Goal: Information Seeking & Learning: Learn about a topic

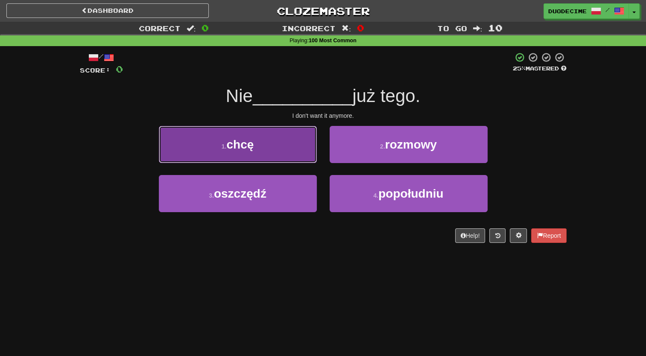
click at [292, 148] on button "1 . chcę" at bounding box center [238, 144] width 158 height 37
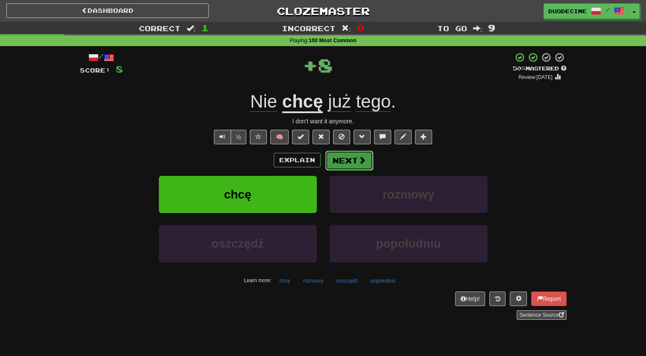
click at [344, 163] on button "Next" at bounding box center [349, 161] width 48 height 20
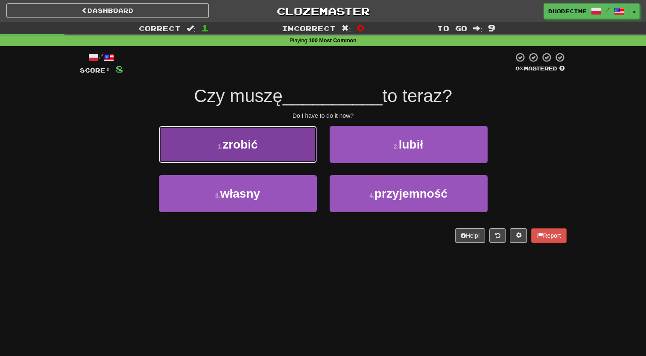
click at [287, 148] on button "1 . zrobić" at bounding box center [238, 144] width 158 height 37
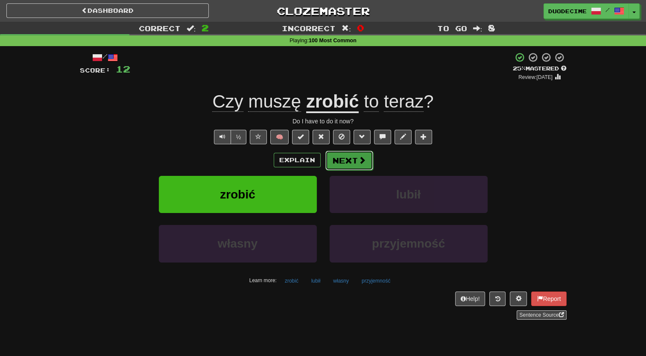
click at [353, 166] on button "Next" at bounding box center [349, 161] width 48 height 20
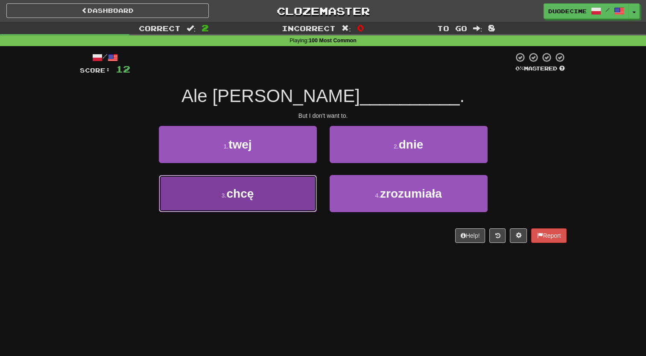
click at [236, 193] on span "chcę" at bounding box center [239, 193] width 27 height 13
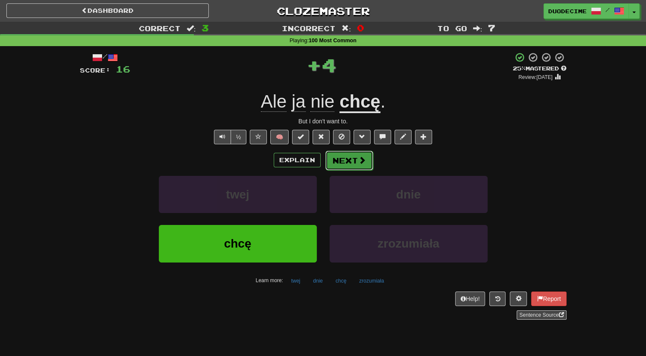
click at [359, 156] on span at bounding box center [362, 160] width 8 height 8
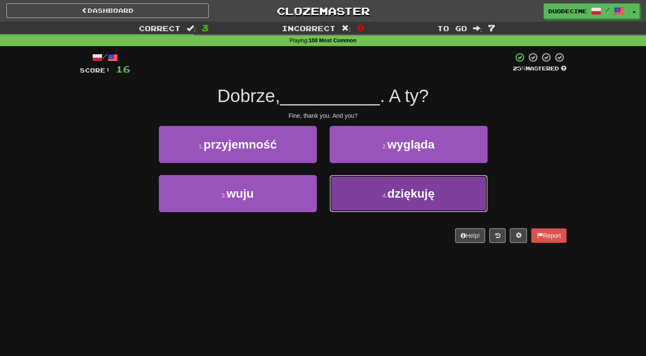
click at [368, 193] on button "4 . dziękuję" at bounding box center [408, 193] width 158 height 37
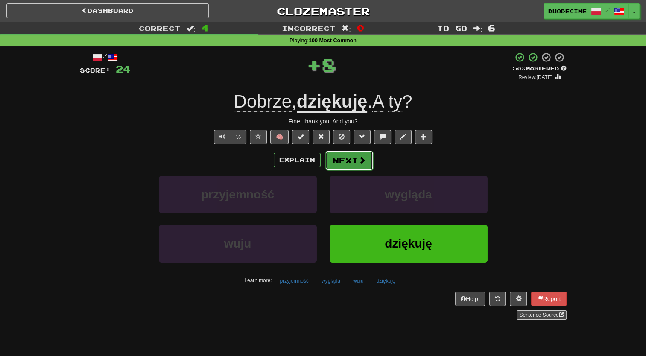
click at [345, 164] on button "Next" at bounding box center [349, 161] width 48 height 20
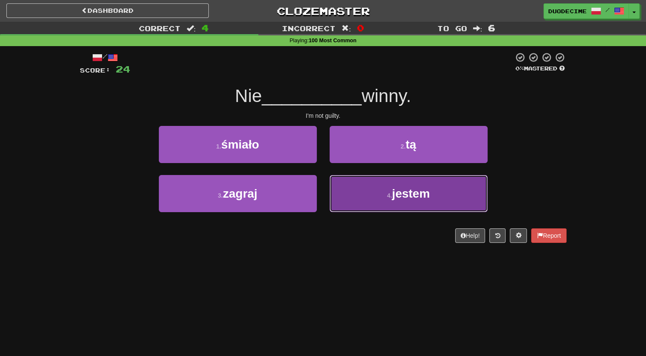
click at [377, 196] on button "4 . jestem" at bounding box center [408, 193] width 158 height 37
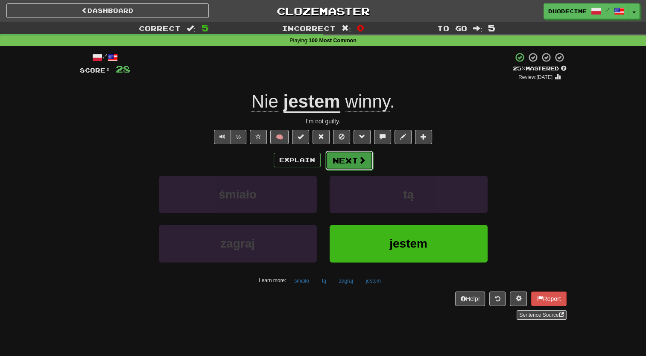
click at [352, 163] on button "Next" at bounding box center [349, 161] width 48 height 20
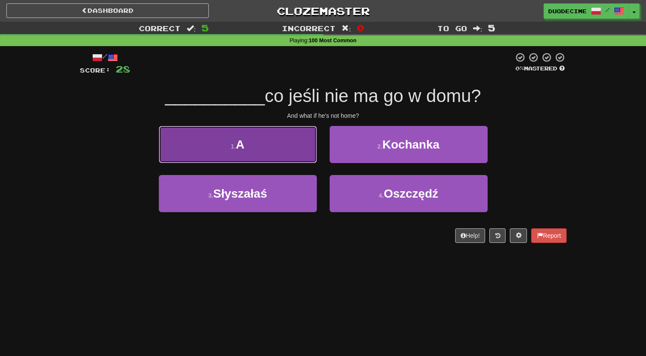
click at [277, 151] on button "1 . A" at bounding box center [238, 144] width 158 height 37
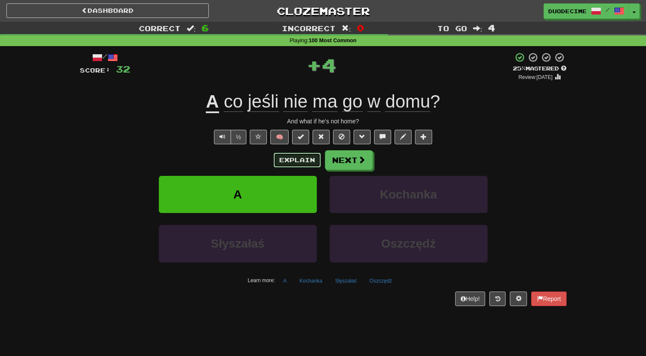
click at [295, 159] on button "Explain" at bounding box center [297, 160] width 47 height 15
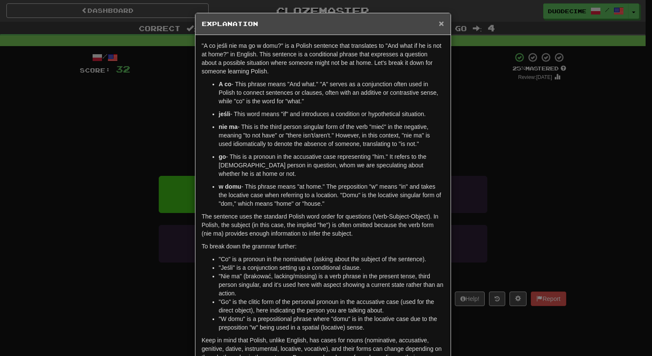
click at [439, 23] on span "×" at bounding box center [441, 23] width 5 height 10
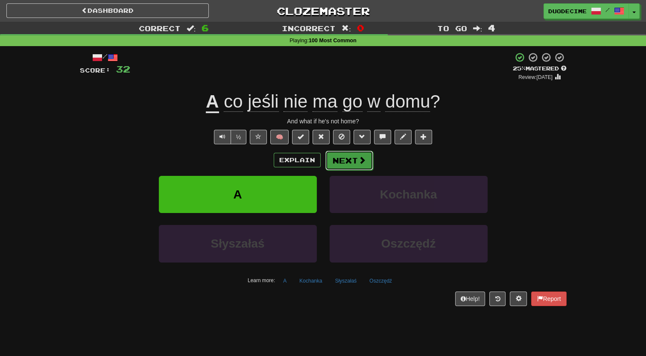
click at [350, 163] on button "Next" at bounding box center [349, 161] width 48 height 20
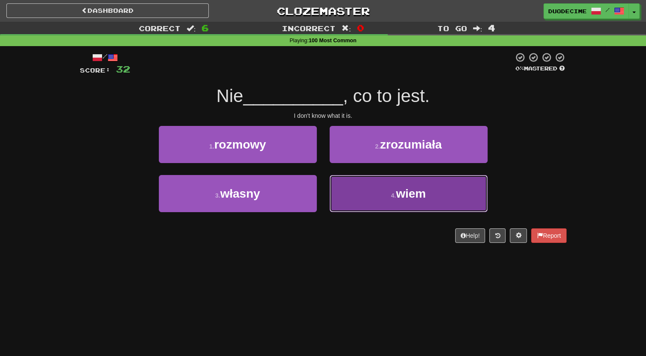
click at [370, 204] on button "4 . wiem" at bounding box center [408, 193] width 158 height 37
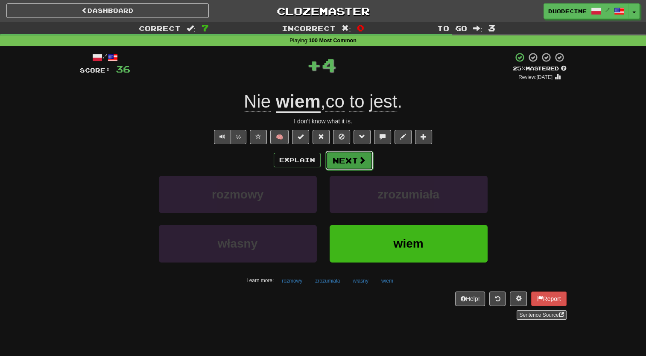
click at [353, 166] on button "Next" at bounding box center [349, 161] width 48 height 20
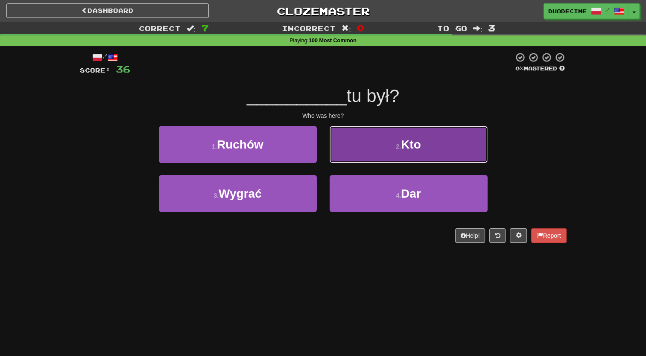
click at [353, 151] on button "2 . Kto" at bounding box center [408, 144] width 158 height 37
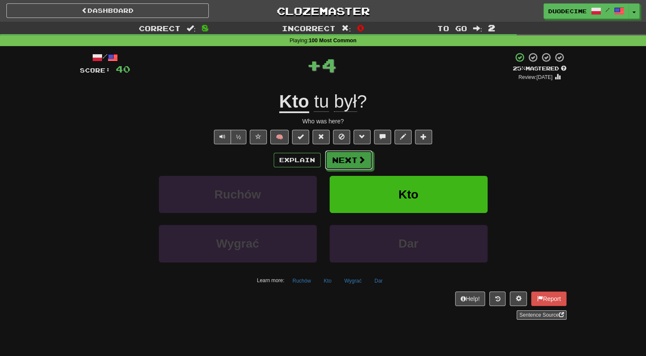
click at [353, 151] on button "Next" at bounding box center [349, 160] width 48 height 20
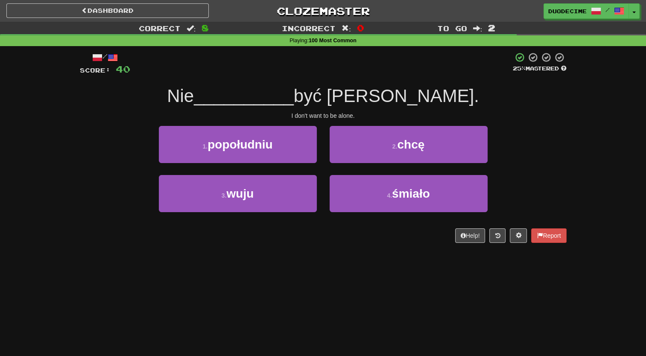
click at [369, 98] on span "być sam." at bounding box center [386, 96] width 185 height 20
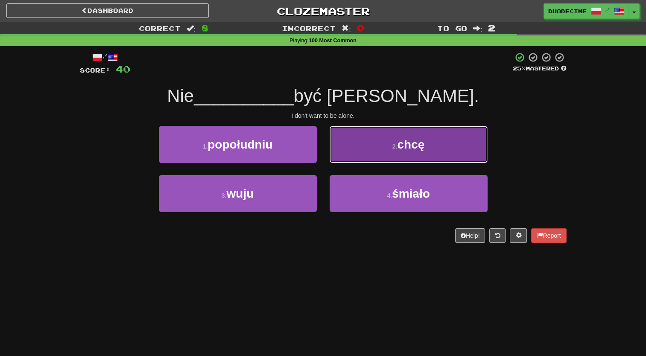
click at [391, 138] on button "2 . chcę" at bounding box center [408, 144] width 158 height 37
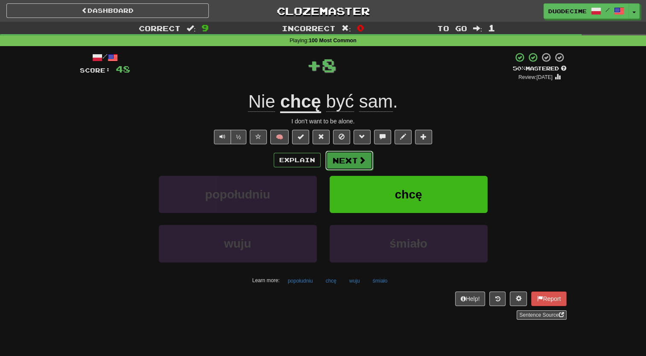
click at [350, 161] on button "Next" at bounding box center [349, 161] width 48 height 20
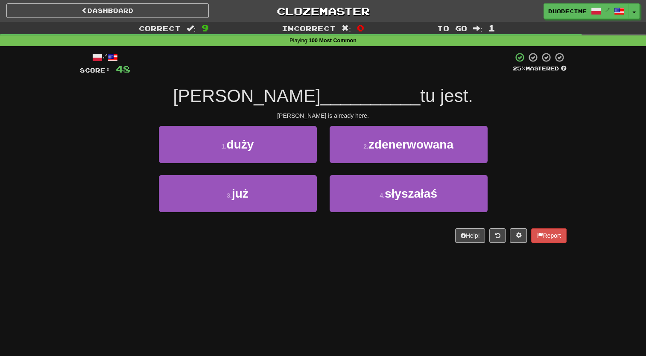
click at [274, 214] on div "3 . już" at bounding box center [237, 199] width 171 height 49
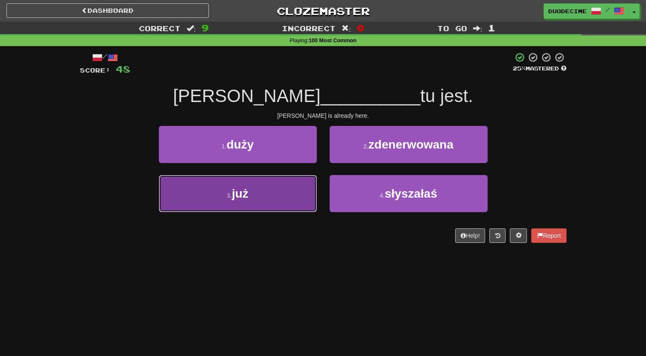
click at [273, 206] on button "3 . już" at bounding box center [238, 193] width 158 height 37
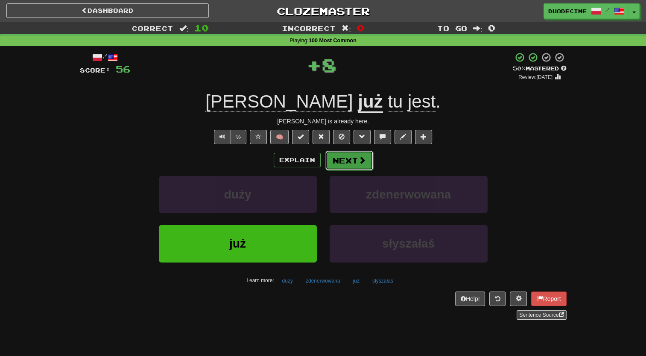
click at [348, 158] on button "Next" at bounding box center [349, 161] width 48 height 20
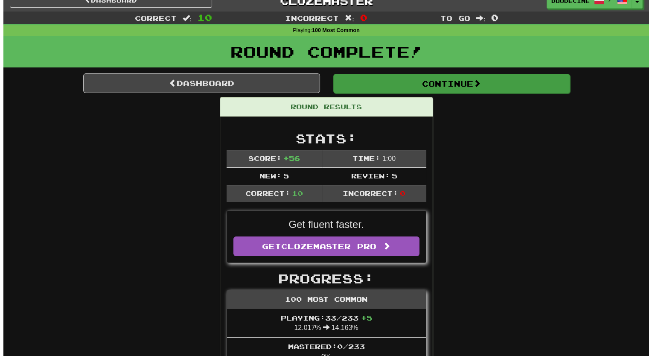
scroll to position [10, 0]
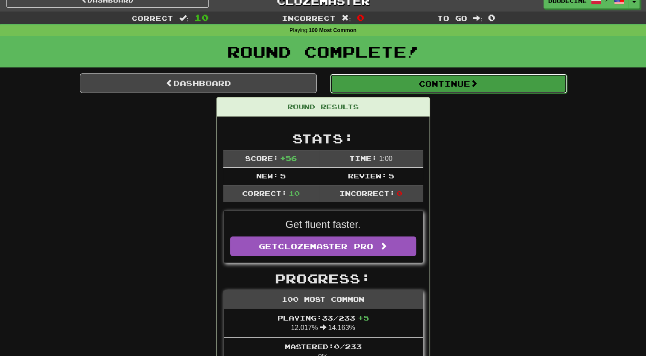
click at [479, 93] on button "Continue" at bounding box center [448, 84] width 237 height 20
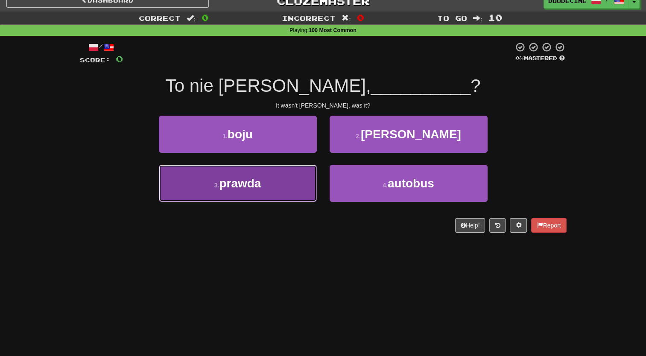
click at [251, 195] on button "3 . prawda" at bounding box center [238, 183] width 158 height 37
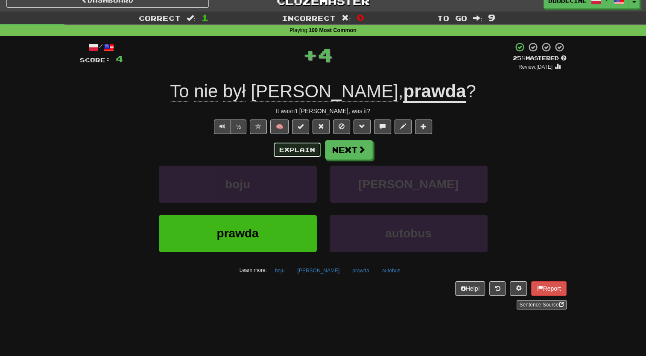
click at [308, 149] on button "Explain" at bounding box center [297, 150] width 47 height 15
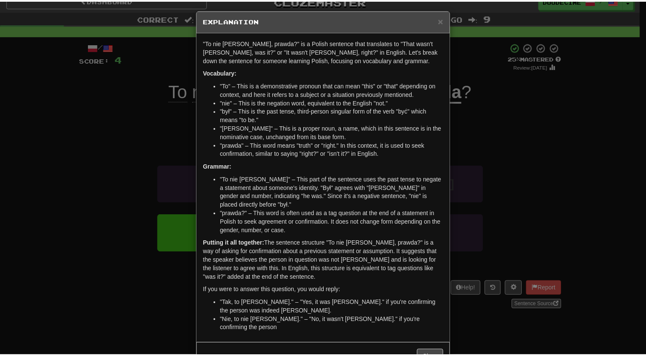
scroll to position [0, 0]
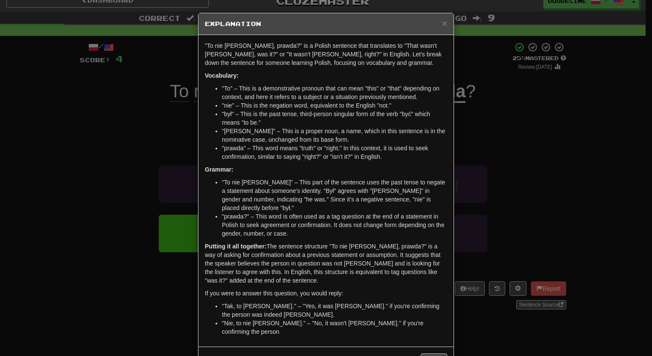
click at [446, 21] on div "× Explanation" at bounding box center [325, 24] width 255 height 22
click at [442, 25] on span "×" at bounding box center [444, 23] width 5 height 10
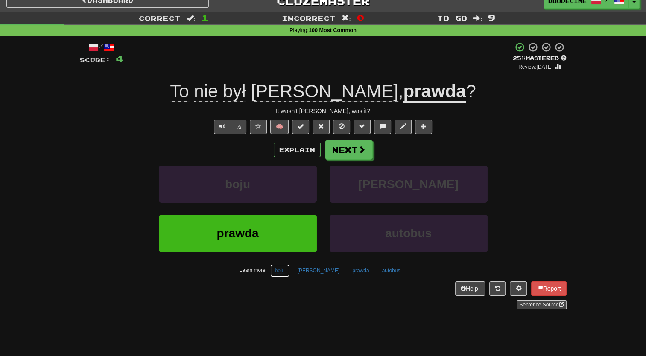
click at [289, 271] on button "boju" at bounding box center [279, 270] width 19 height 13
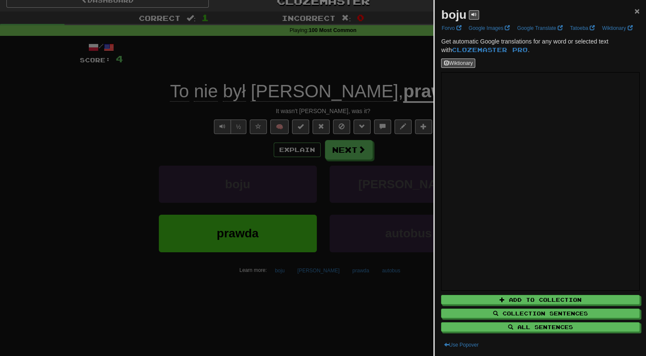
click at [634, 13] on span "×" at bounding box center [636, 11] width 5 height 10
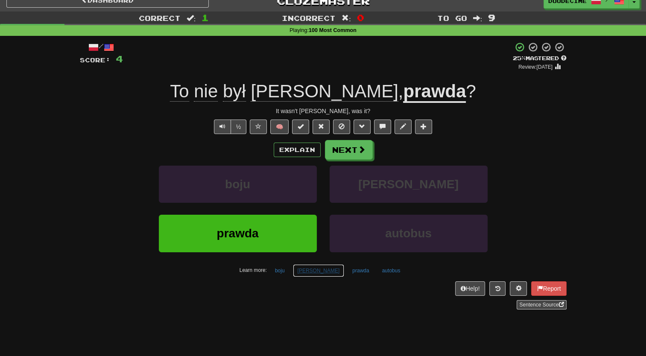
click at [321, 269] on button "ruch" at bounding box center [319, 270] width 52 height 13
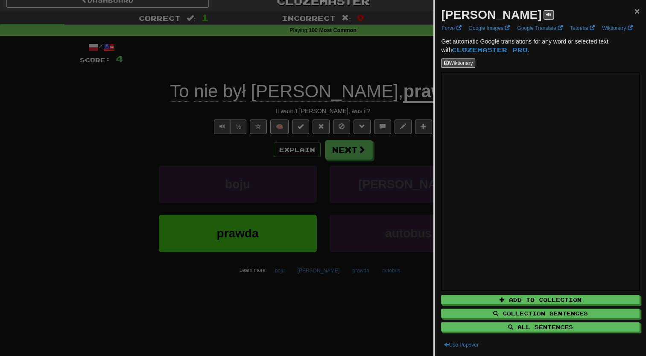
click at [634, 11] on span "×" at bounding box center [636, 11] width 5 height 10
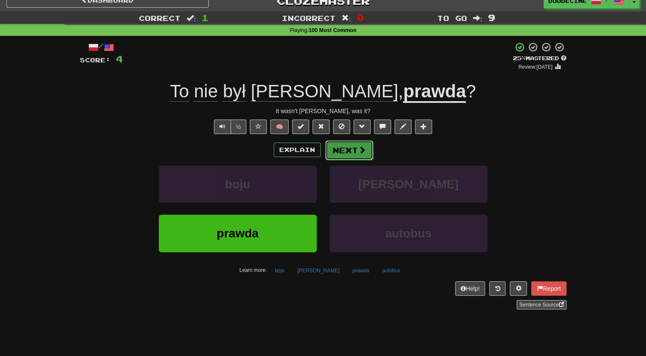
click at [357, 155] on button "Next" at bounding box center [349, 150] width 48 height 20
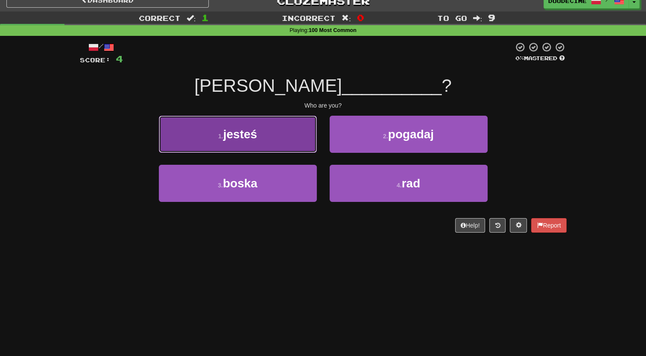
click at [255, 134] on span "jesteś" at bounding box center [240, 134] width 34 height 13
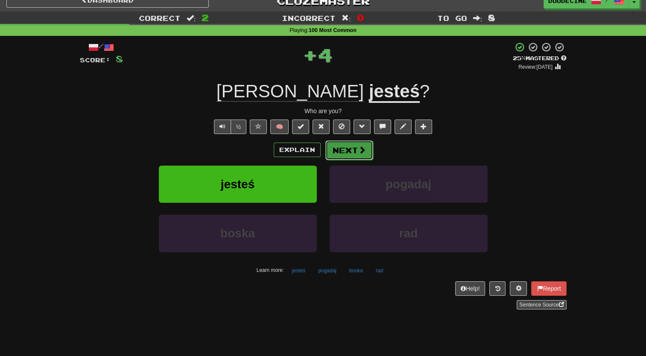
click at [334, 153] on button "Next" at bounding box center [349, 150] width 48 height 20
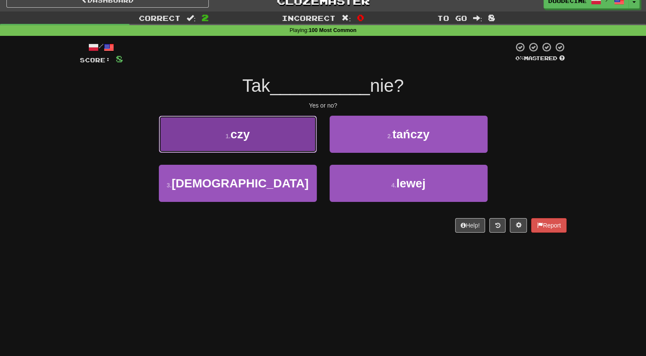
click at [283, 138] on button "1 . czy" at bounding box center [238, 134] width 158 height 37
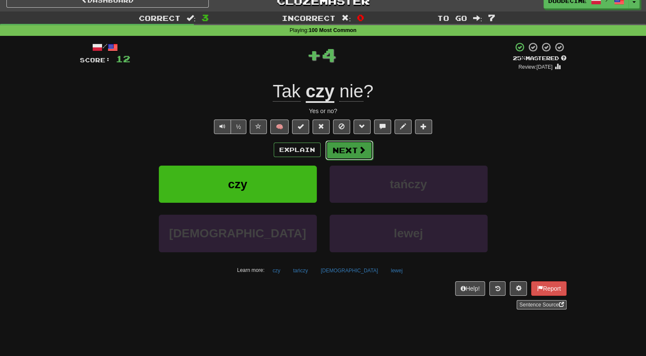
click at [346, 151] on button "Next" at bounding box center [349, 150] width 48 height 20
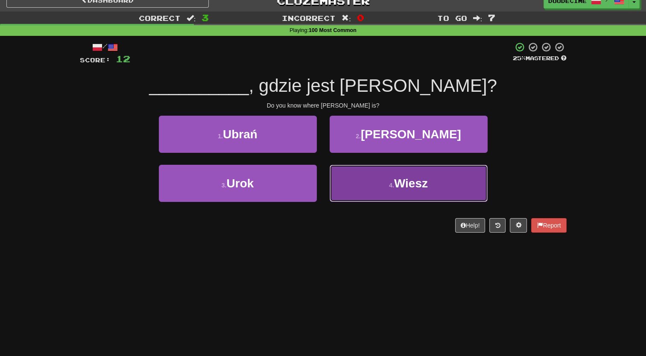
click at [376, 179] on button "4 . Wiesz" at bounding box center [408, 183] width 158 height 37
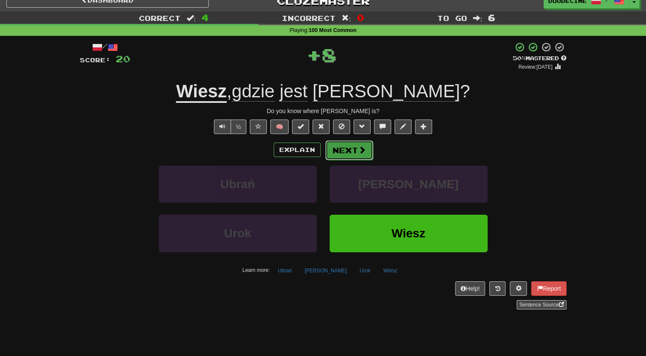
click at [349, 155] on button "Next" at bounding box center [349, 150] width 48 height 20
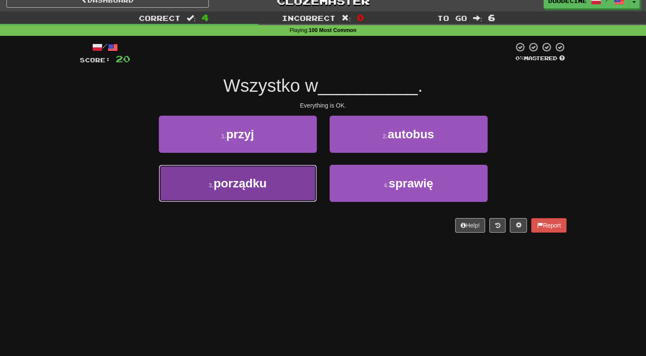
click at [298, 189] on button "3 . porządku" at bounding box center [238, 183] width 158 height 37
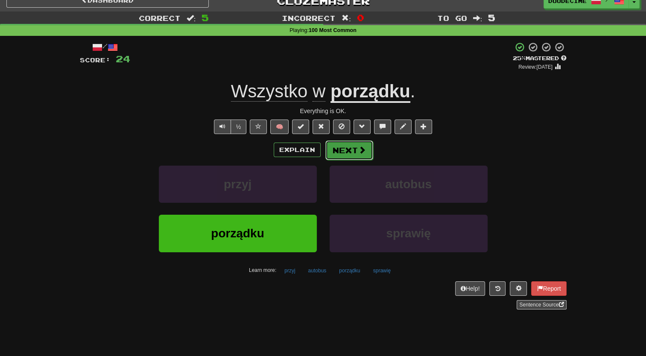
click at [351, 149] on button "Next" at bounding box center [349, 150] width 48 height 20
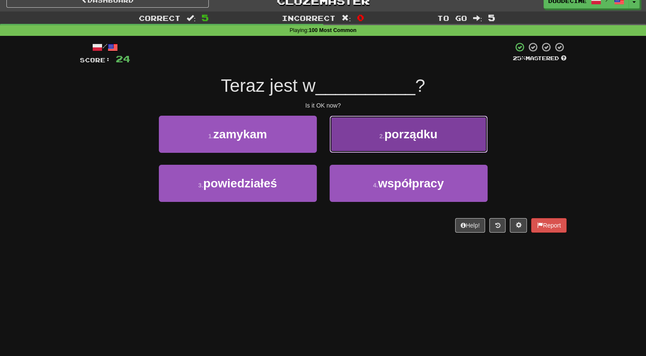
click at [386, 146] on button "2 . porządku" at bounding box center [408, 134] width 158 height 37
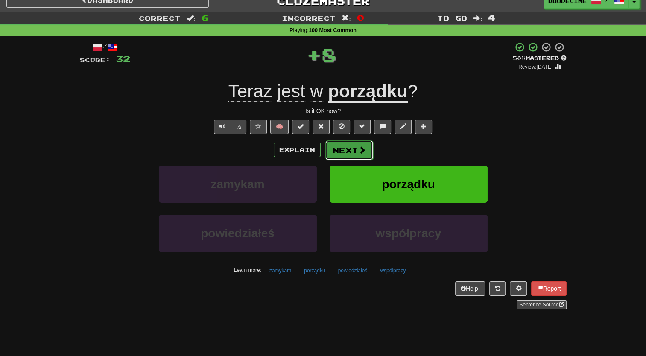
click at [359, 146] on span at bounding box center [362, 150] width 8 height 8
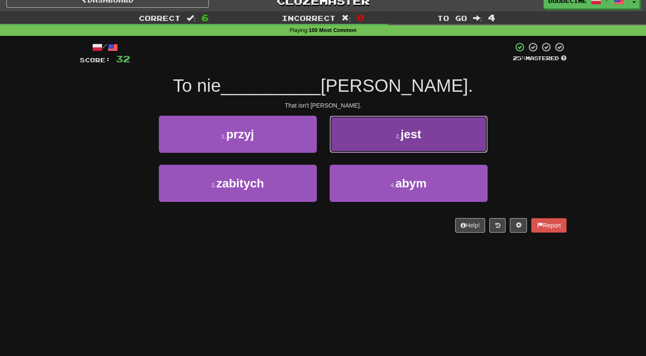
click at [391, 124] on button "2 . jest" at bounding box center [408, 134] width 158 height 37
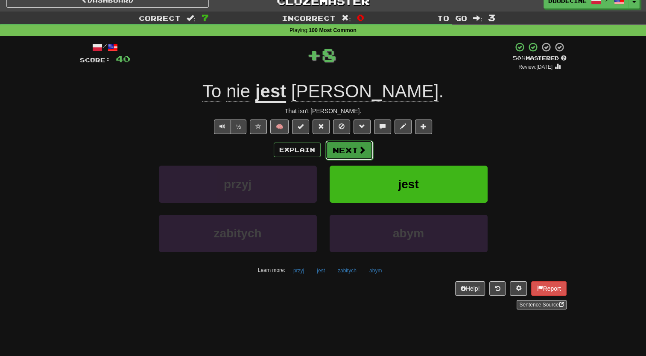
click at [359, 153] on span at bounding box center [362, 150] width 8 height 8
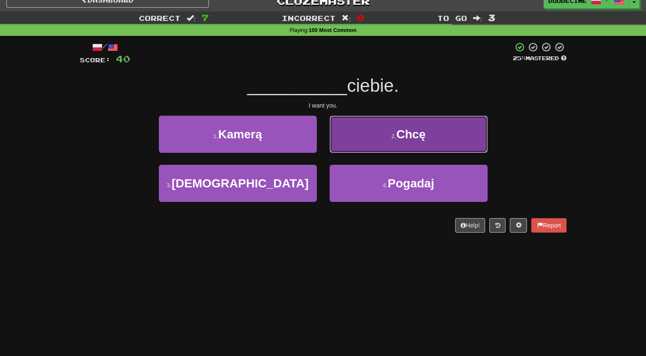
click at [373, 127] on button "2 . Chcę" at bounding box center [408, 134] width 158 height 37
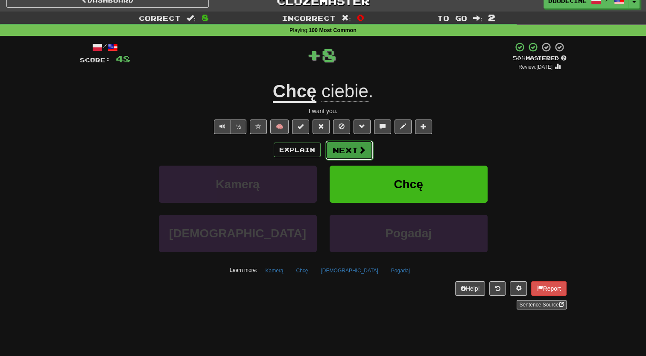
click at [349, 149] on button "Next" at bounding box center [349, 150] width 48 height 20
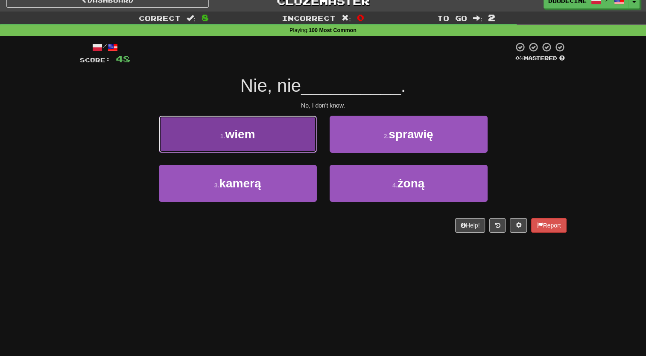
click at [290, 140] on button "1 . wiem" at bounding box center [238, 134] width 158 height 37
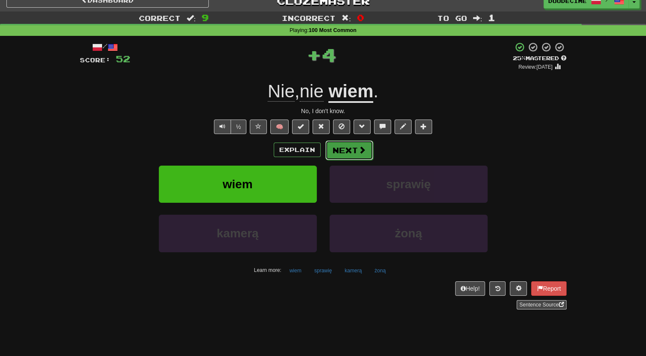
click at [341, 145] on button "Next" at bounding box center [349, 150] width 48 height 20
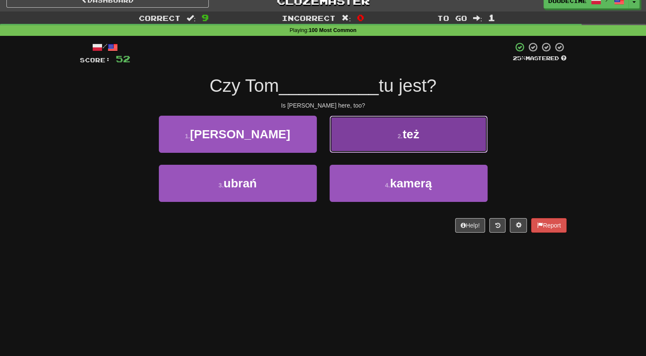
click at [359, 129] on button "2 . też" at bounding box center [408, 134] width 158 height 37
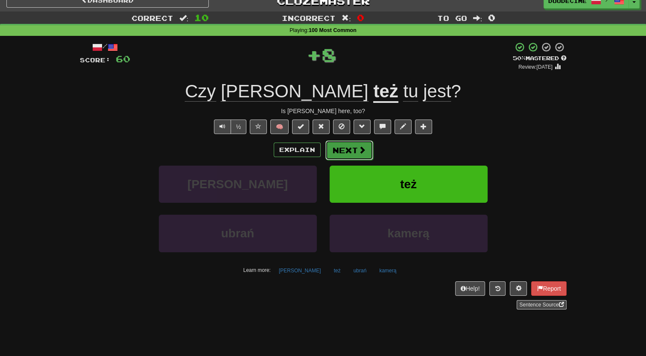
click at [348, 152] on button "Next" at bounding box center [349, 150] width 48 height 20
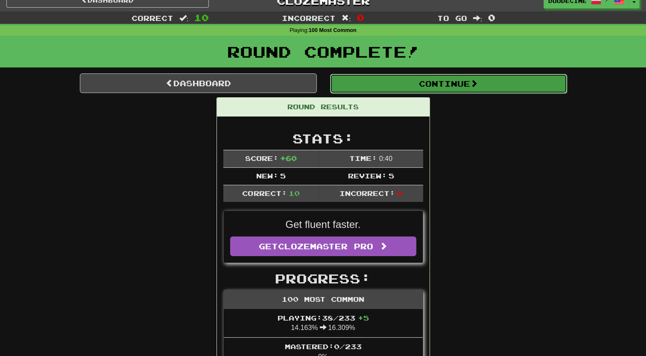
click at [393, 82] on button "Continue" at bounding box center [448, 84] width 237 height 20
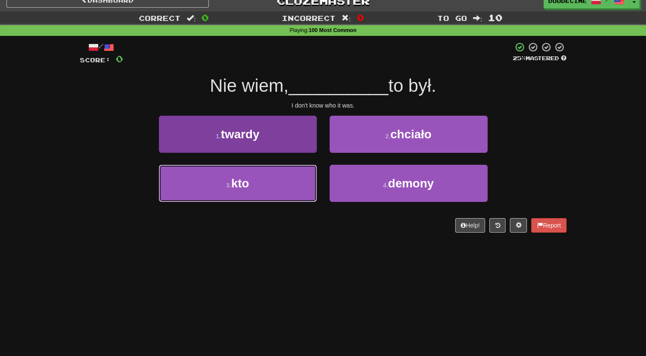
click at [290, 191] on button "3 . kto" at bounding box center [238, 183] width 158 height 37
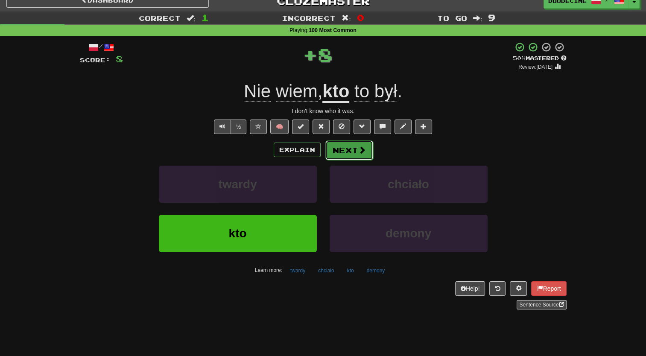
click at [353, 153] on button "Next" at bounding box center [349, 150] width 48 height 20
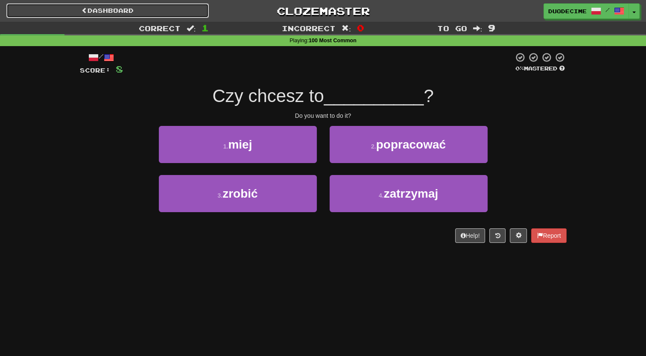
click at [160, 8] on link "Dashboard" at bounding box center [107, 10] width 202 height 15
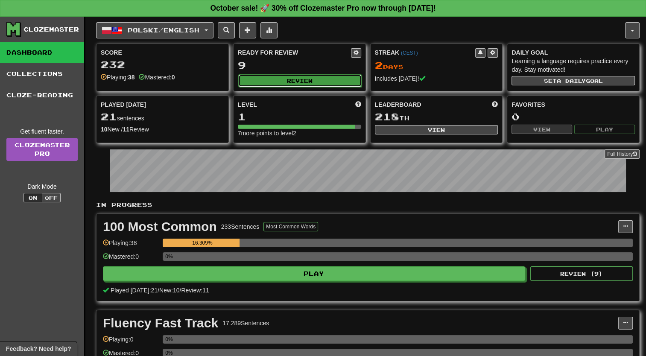
click at [320, 76] on button "Review" at bounding box center [299, 80] width 123 height 13
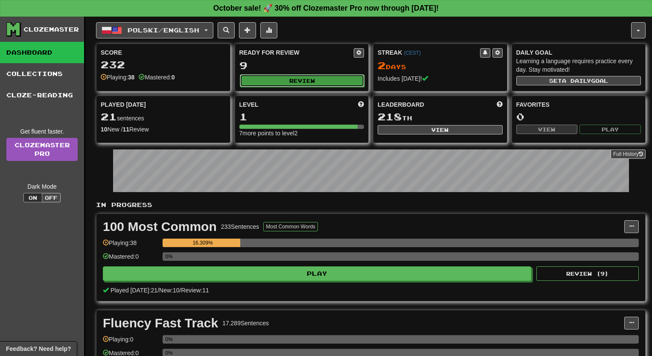
select select "**"
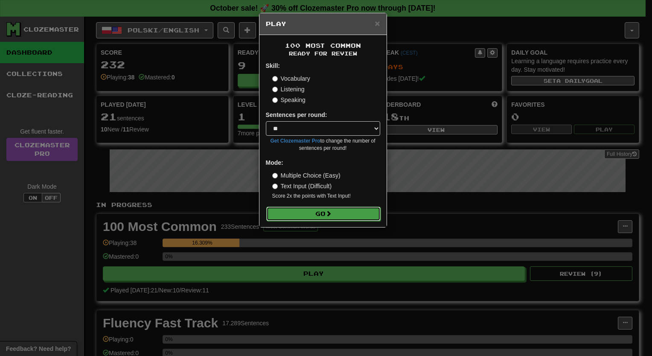
click at [353, 213] on button "Go" at bounding box center [323, 214] width 114 height 15
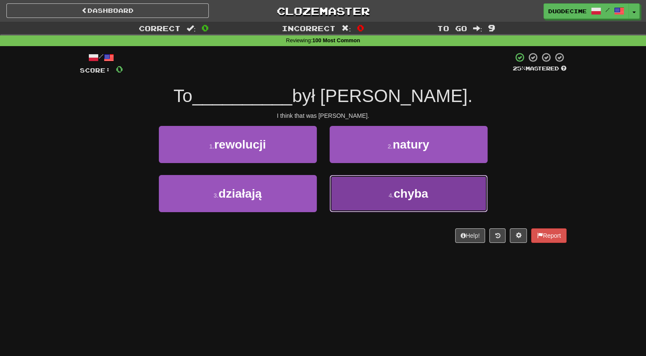
click at [387, 197] on button "4 . chyba" at bounding box center [408, 193] width 158 height 37
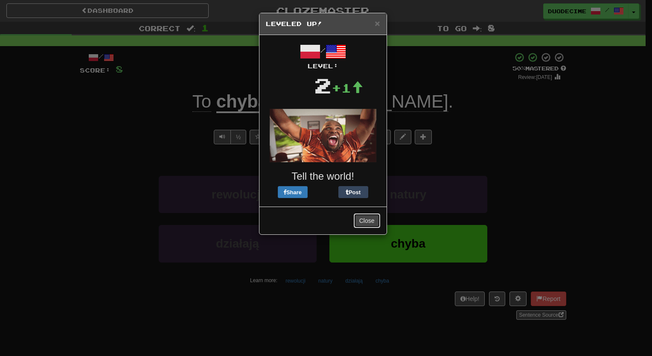
click at [369, 221] on button "Close" at bounding box center [367, 220] width 26 height 15
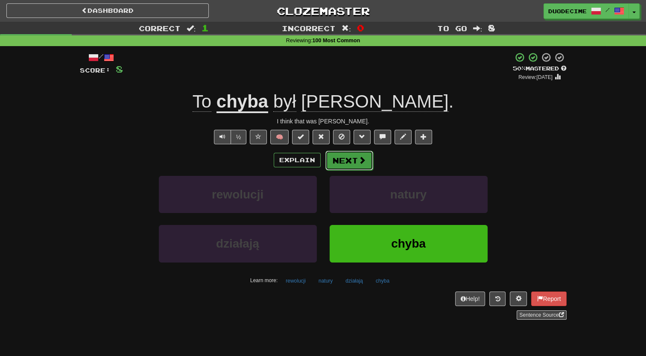
click at [337, 155] on button "Next" at bounding box center [349, 161] width 48 height 20
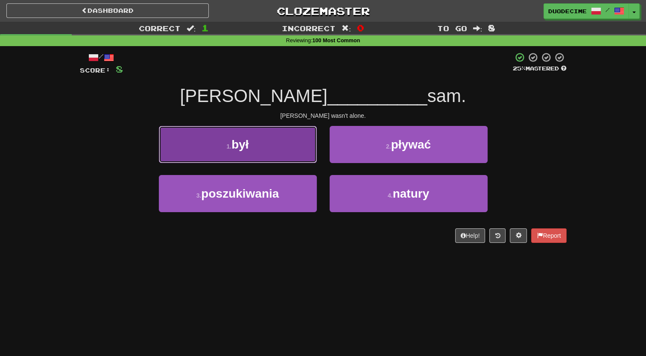
click at [299, 142] on button "1 . był" at bounding box center [238, 144] width 158 height 37
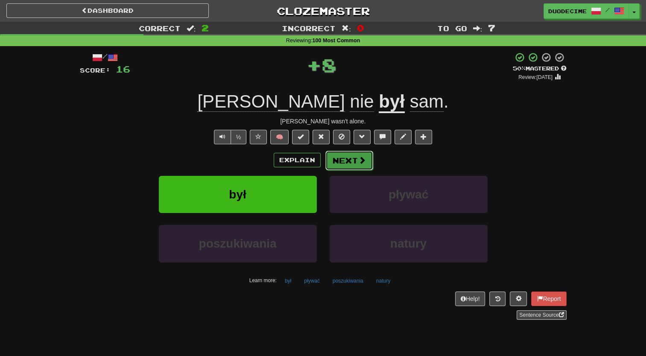
click at [348, 160] on button "Next" at bounding box center [349, 161] width 48 height 20
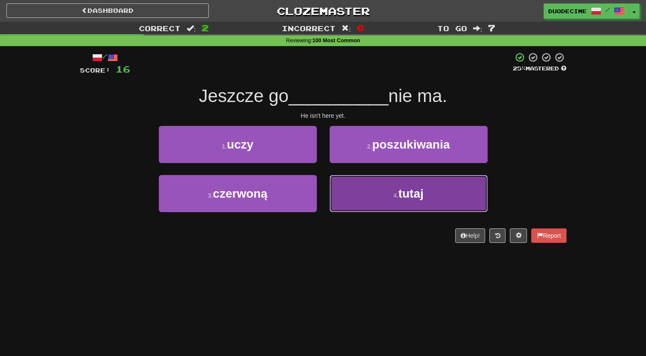
click at [397, 202] on button "4 . tutaj" at bounding box center [408, 193] width 158 height 37
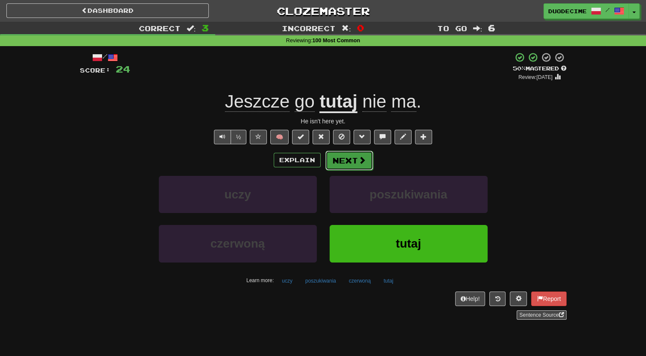
click at [358, 161] on span at bounding box center [362, 160] width 8 height 8
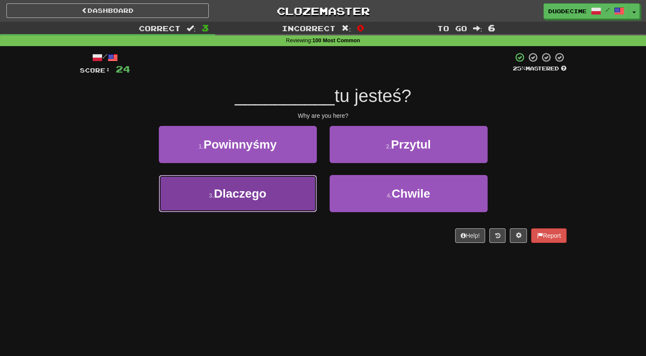
click at [267, 206] on button "3 . Dlaczego" at bounding box center [238, 193] width 158 height 37
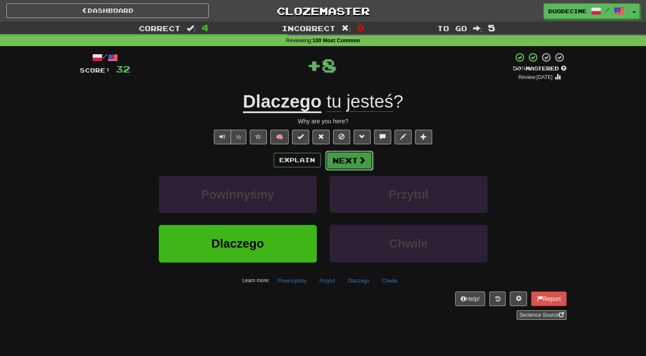
click at [339, 166] on button "Next" at bounding box center [349, 161] width 48 height 20
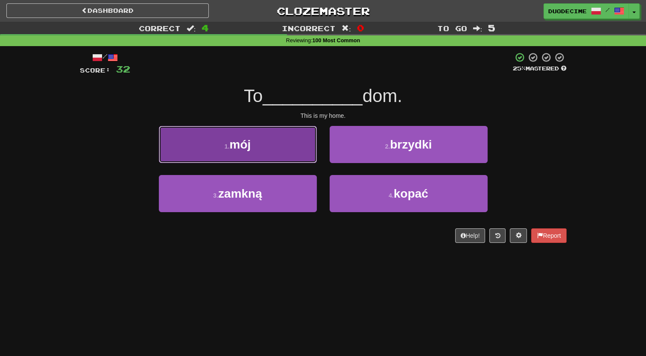
click at [292, 134] on button "1 . mój" at bounding box center [238, 144] width 158 height 37
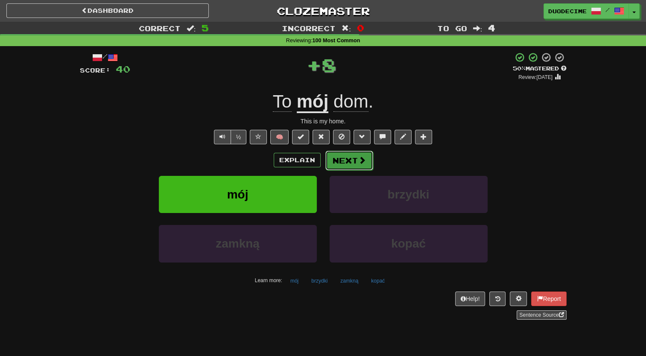
click at [343, 164] on button "Next" at bounding box center [349, 161] width 48 height 20
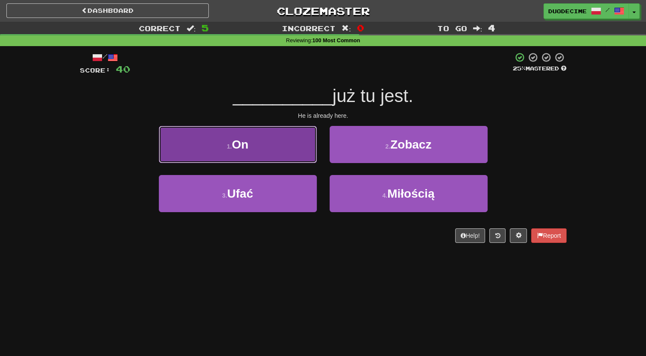
click at [278, 143] on button "1 . On" at bounding box center [238, 144] width 158 height 37
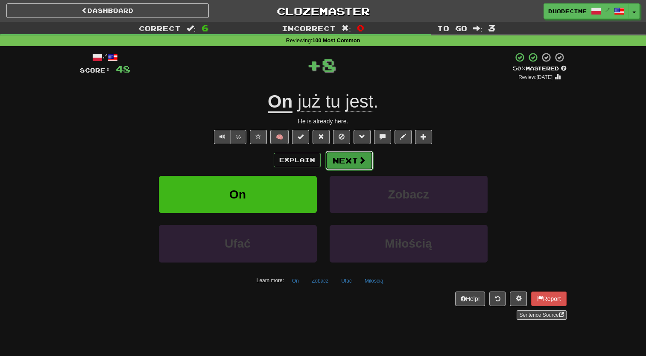
click at [344, 162] on button "Next" at bounding box center [349, 161] width 48 height 20
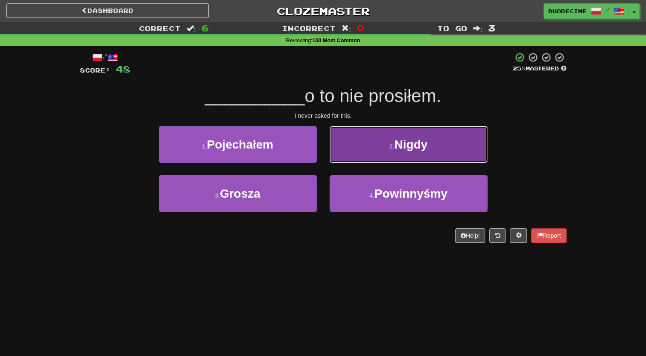
click at [385, 139] on button "2 . Nigdy" at bounding box center [408, 144] width 158 height 37
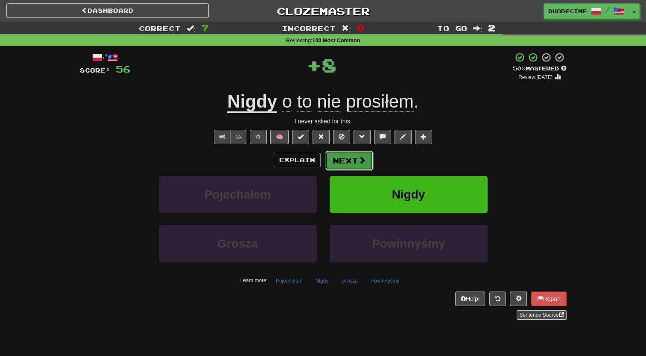
click at [352, 158] on button "Next" at bounding box center [349, 161] width 48 height 20
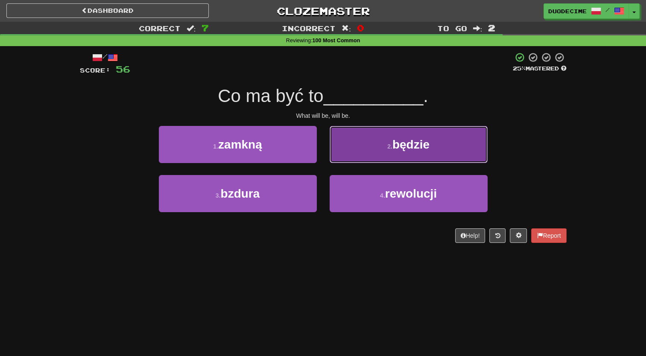
click at [375, 145] on button "2 . będzie" at bounding box center [408, 144] width 158 height 37
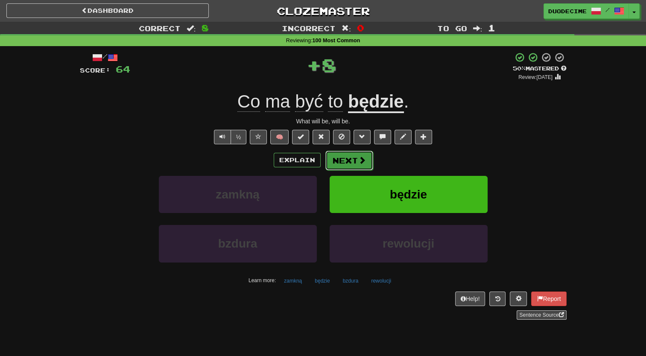
click at [353, 165] on button "Next" at bounding box center [349, 161] width 48 height 20
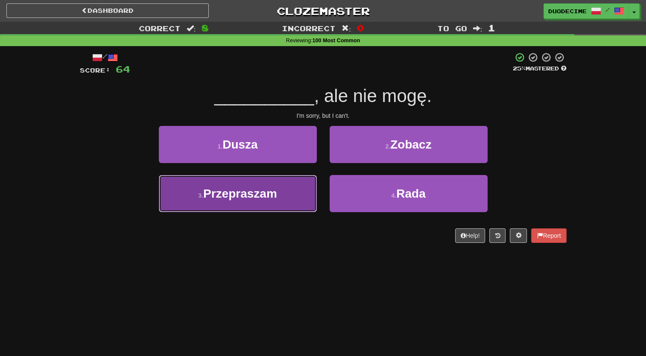
click at [294, 209] on button "3 . Przepraszam" at bounding box center [238, 193] width 158 height 37
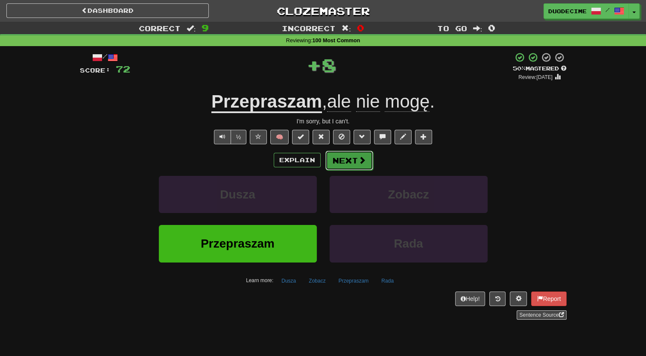
click at [356, 163] on button "Next" at bounding box center [349, 161] width 48 height 20
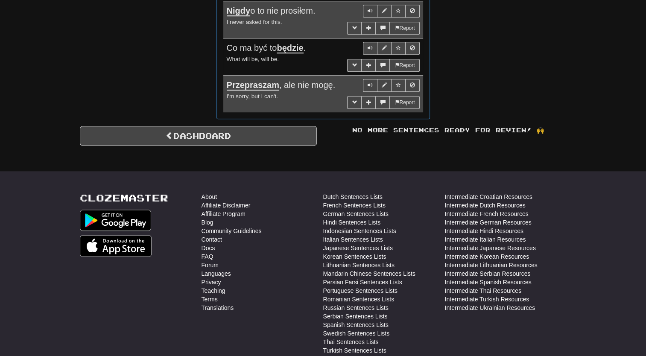
scroll to position [738, 0]
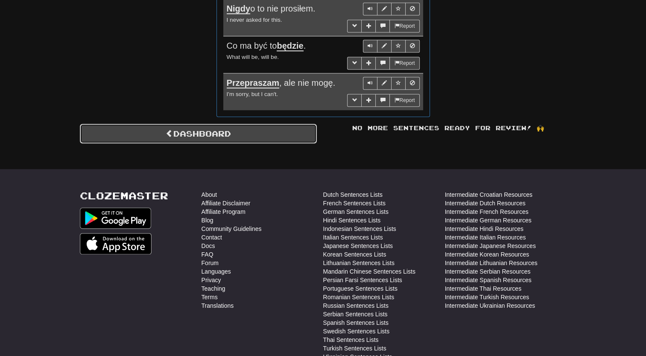
click at [294, 125] on link "Dashboard" at bounding box center [198, 134] width 237 height 20
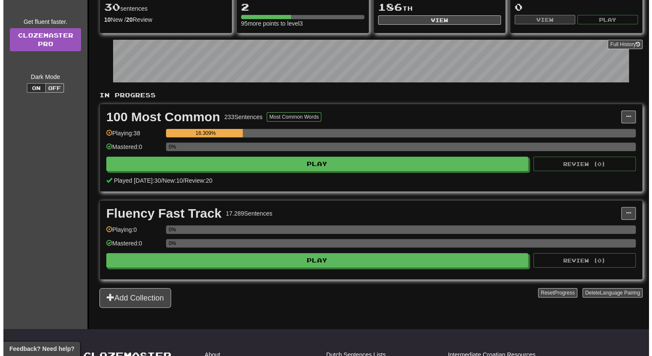
scroll to position [109, 0]
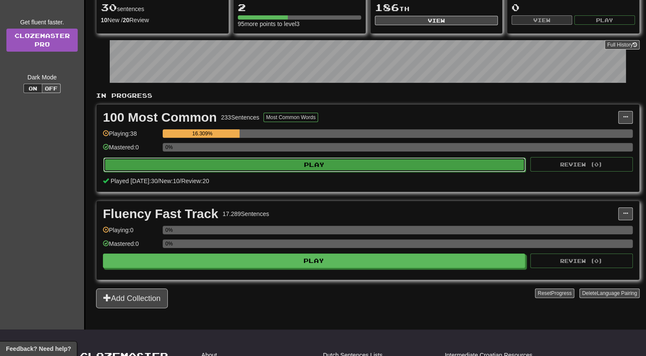
click at [297, 162] on button "Play" at bounding box center [314, 164] width 422 height 15
select select "**"
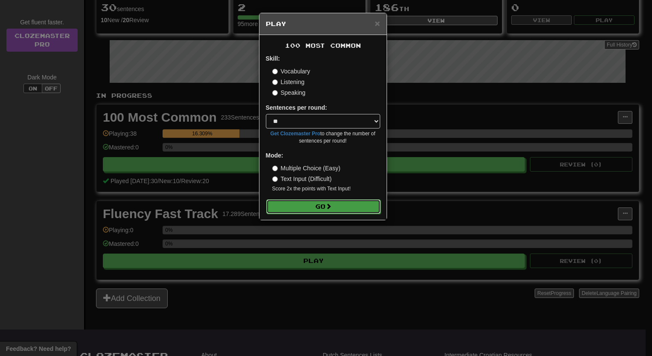
click at [334, 205] on button "Go" at bounding box center [323, 206] width 114 height 15
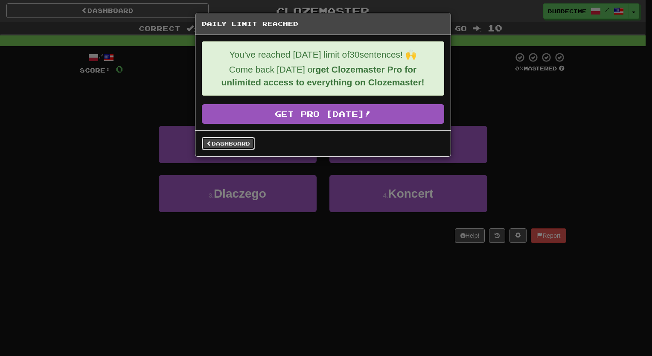
click at [241, 138] on link "Dashboard" at bounding box center [228, 143] width 53 height 13
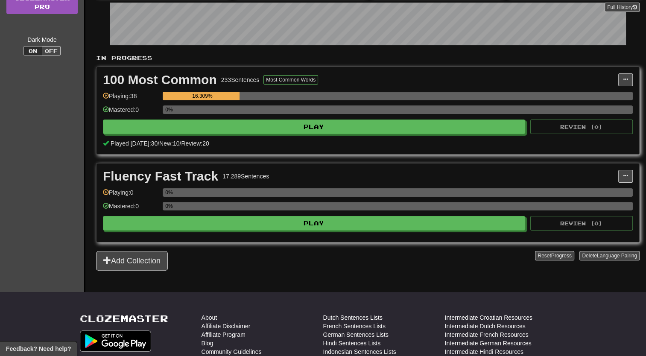
scroll to position [145, 0]
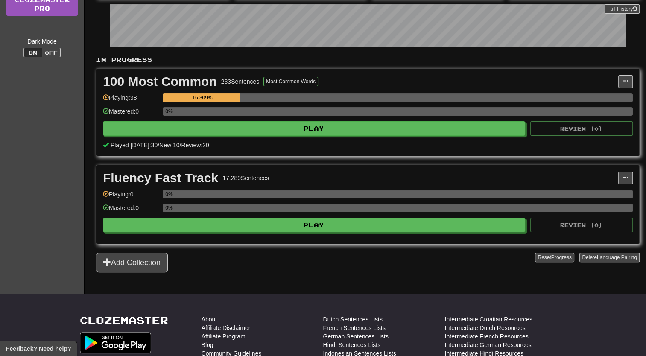
click at [347, 75] on div "100 Most Common 233 Sentences Most Common Words" at bounding box center [360, 81] width 515 height 13
click at [624, 177] on span at bounding box center [625, 177] width 5 height 5
click at [158, 259] on button "Add Collection" at bounding box center [132, 263] width 72 height 20
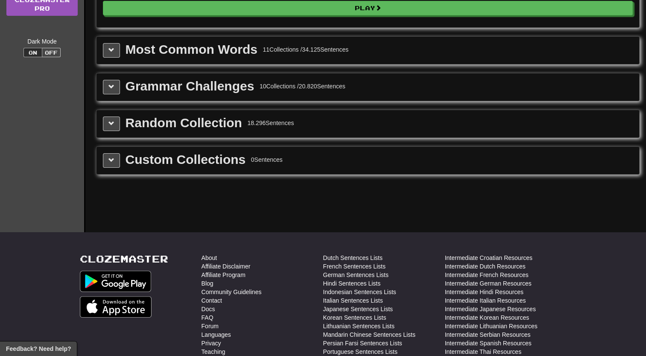
scroll to position [0, 0]
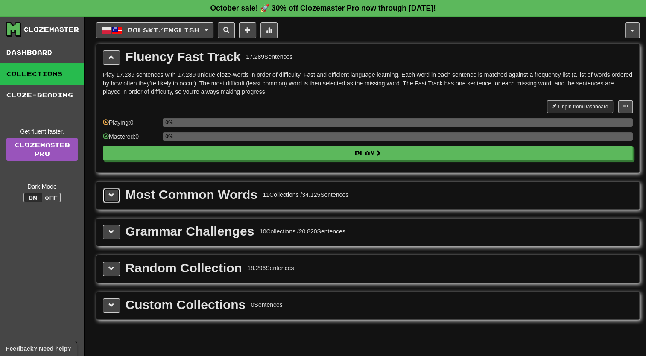
click at [113, 195] on span at bounding box center [111, 195] width 6 height 6
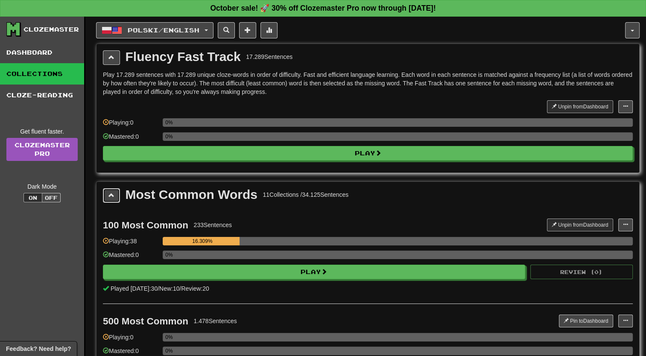
click at [112, 192] on span at bounding box center [111, 195] width 6 height 6
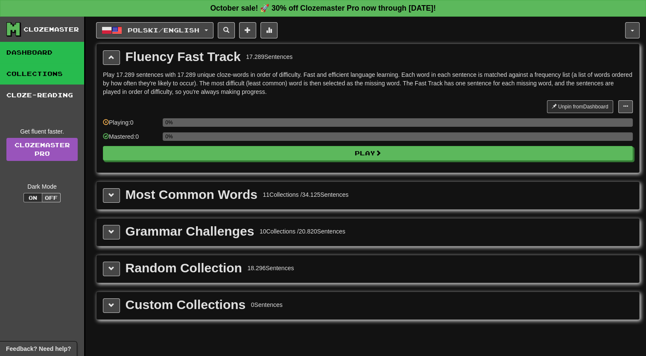
click at [41, 50] on link "Dashboard" at bounding box center [42, 52] width 84 height 21
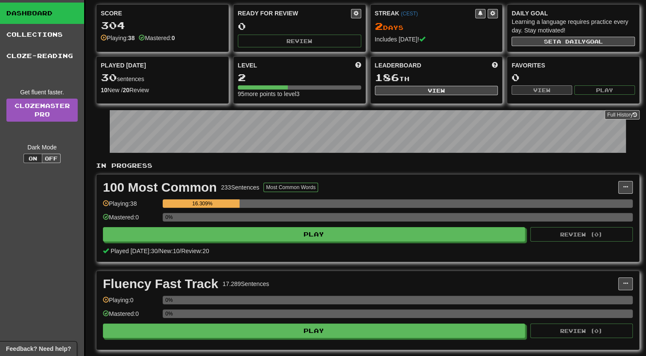
scroll to position [39, 0]
click at [52, 37] on link "Collections" at bounding box center [42, 34] width 84 height 21
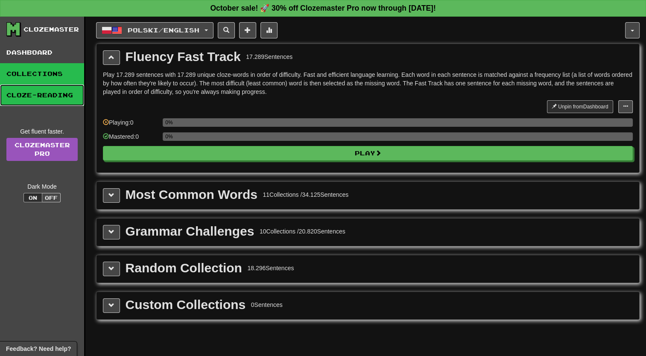
click at [69, 91] on link "Cloze-Reading" at bounding box center [42, 95] width 84 height 21
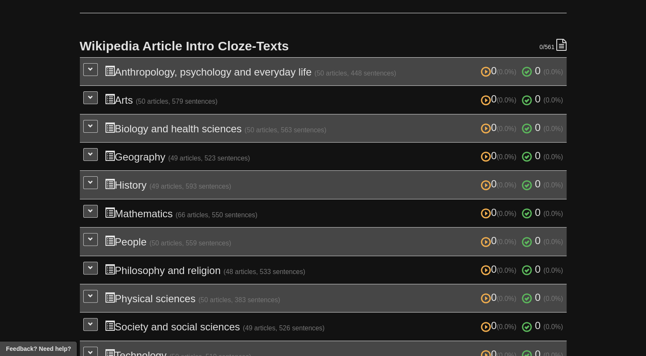
scroll to position [166, 0]
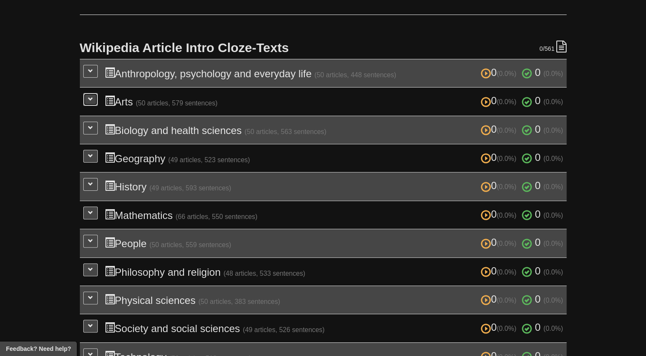
click at [90, 102] on button at bounding box center [90, 99] width 15 height 13
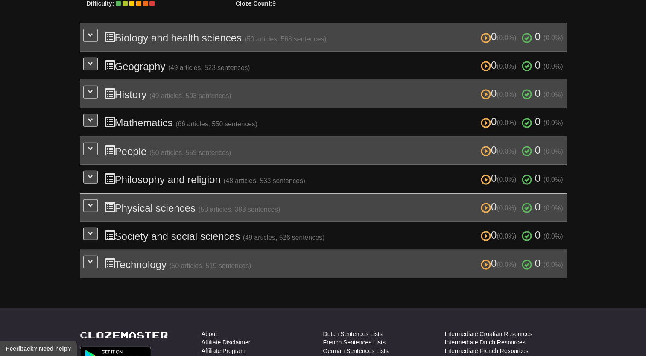
scroll to position [2327, 0]
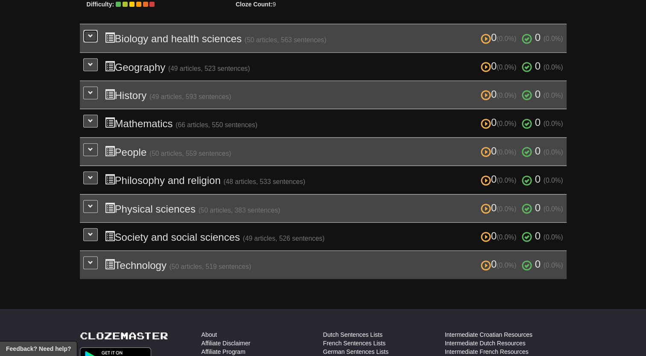
click at [85, 30] on button at bounding box center [90, 36] width 15 height 13
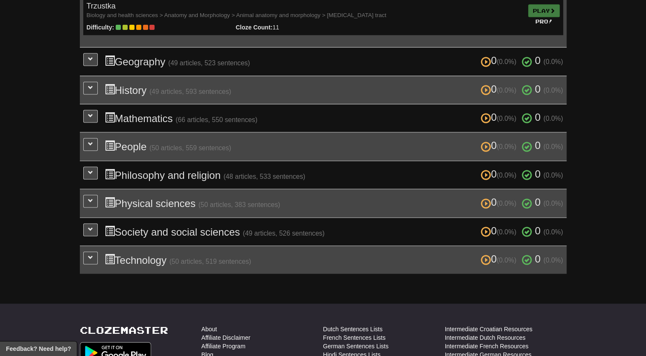
scroll to position [4409, 0]
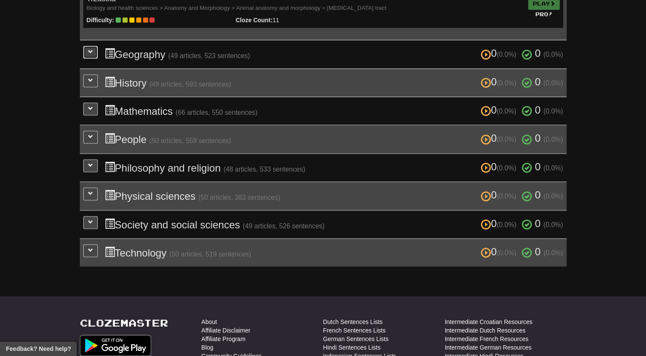
click at [86, 46] on button at bounding box center [90, 52] width 15 height 13
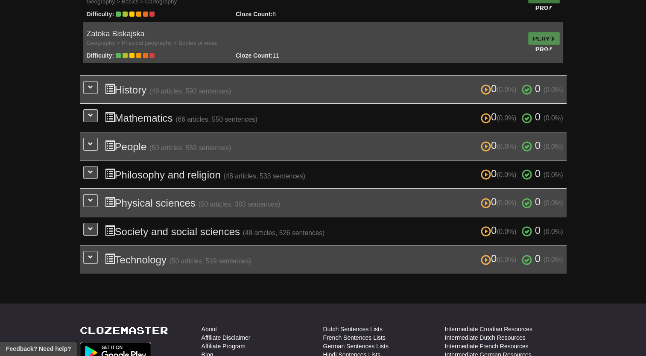
scroll to position [6431, 0]
click at [87, 82] on button at bounding box center [90, 88] width 15 height 13
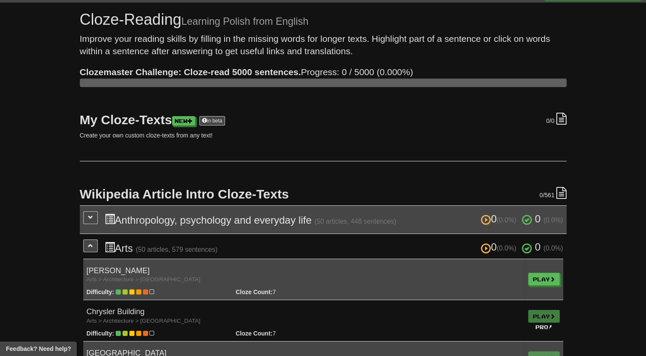
scroll to position [0, 0]
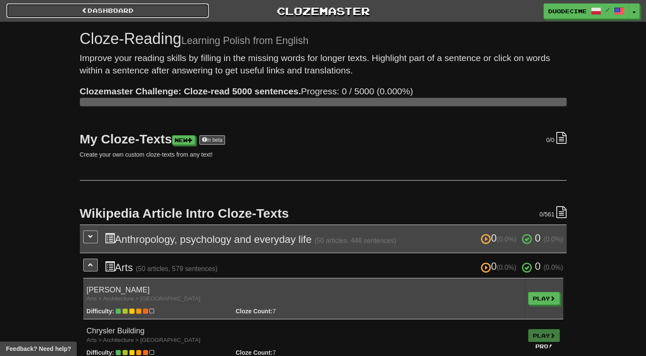
click at [175, 8] on link "Dashboard" at bounding box center [107, 10] width 202 height 15
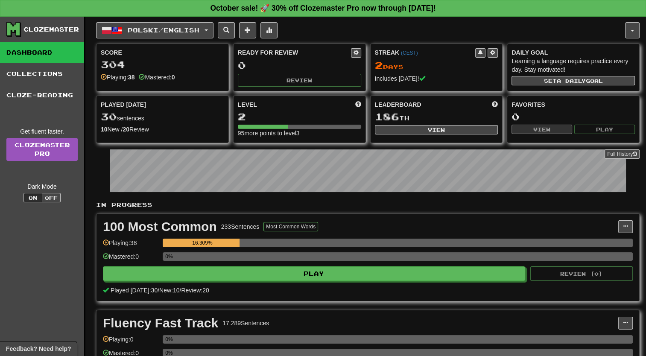
click at [60, 33] on div "Clozemaster" at bounding box center [50, 29] width 55 height 9
click at [628, 33] on button "button" at bounding box center [632, 30] width 15 height 16
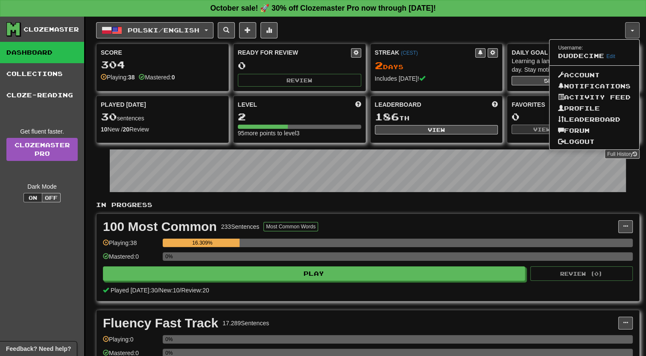
click at [521, 25] on div "Polski / English Gaeilge / English Streak: 0 Review: 0 Points today: 0 Polski /…" at bounding box center [360, 30] width 529 height 16
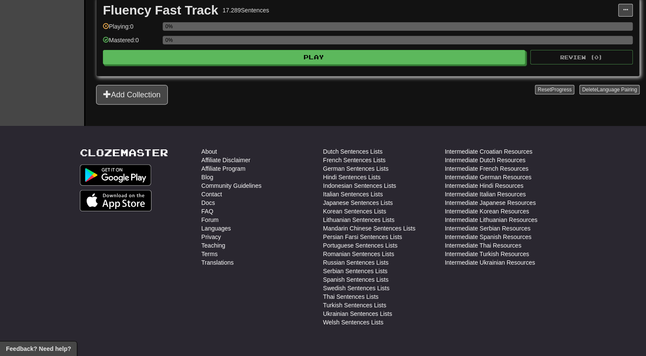
scroll to position [308, 0]
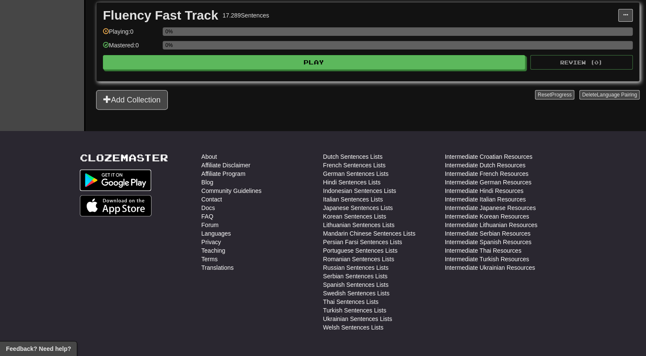
click at [133, 172] on img at bounding box center [116, 179] width 72 height 21
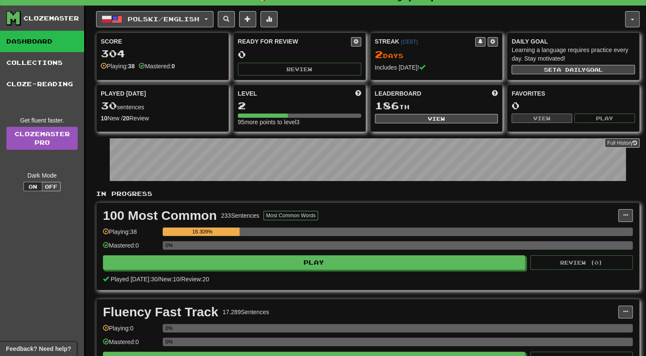
scroll to position [12, 0]
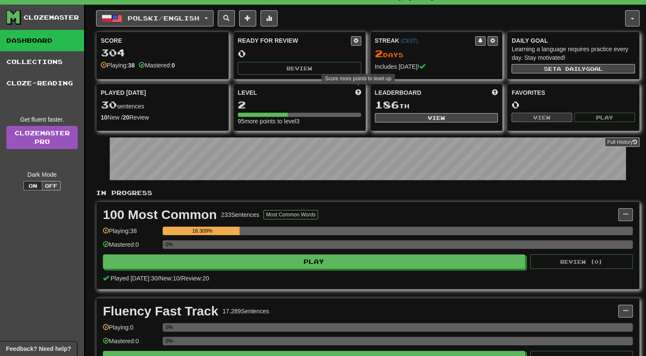
click at [357, 90] on span at bounding box center [358, 92] width 6 height 6
click at [493, 42] on span at bounding box center [492, 40] width 5 height 5
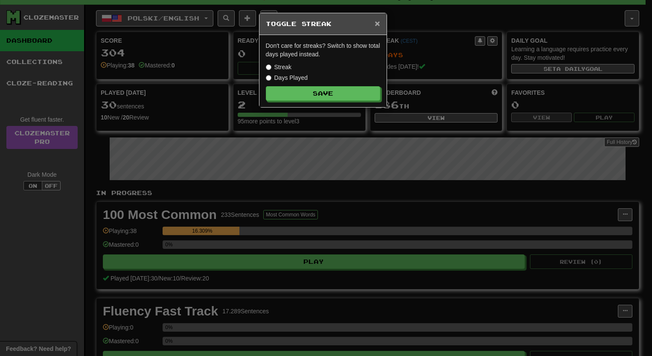
click at [379, 20] on span "×" at bounding box center [377, 23] width 5 height 10
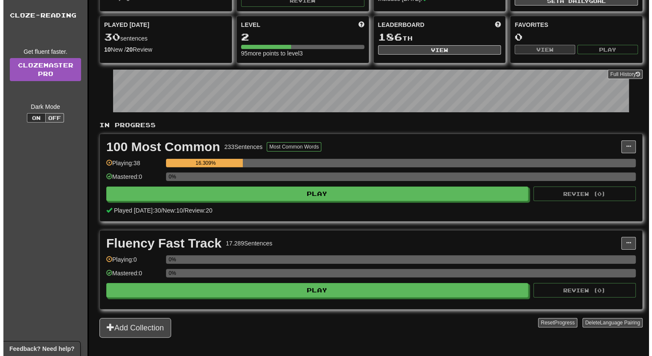
scroll to position [78, 0]
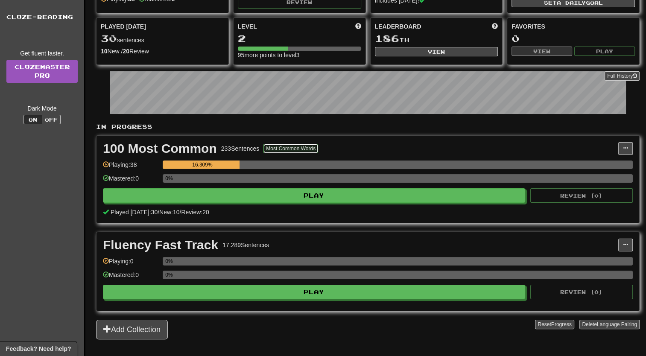
click at [286, 147] on button "Most Common Words" at bounding box center [290, 148] width 55 height 9
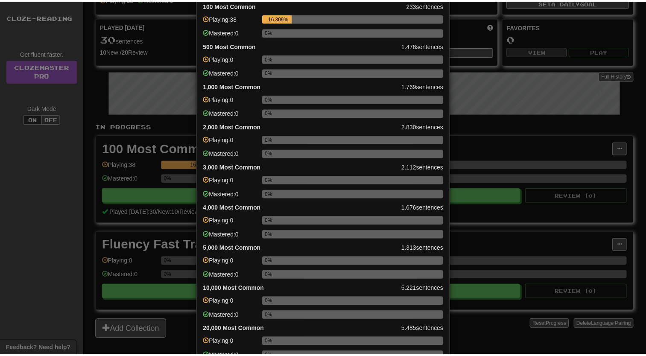
scroll to position [0, 0]
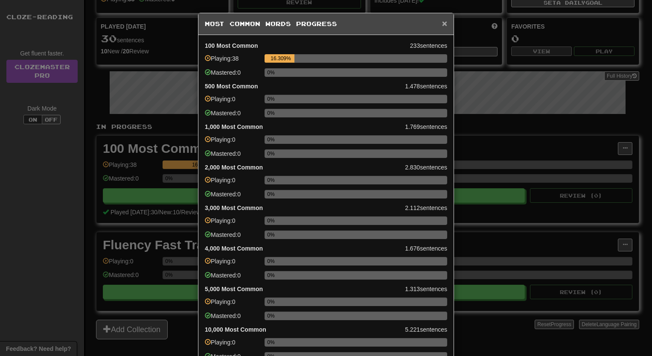
click at [442, 23] on span "×" at bounding box center [444, 23] width 5 height 10
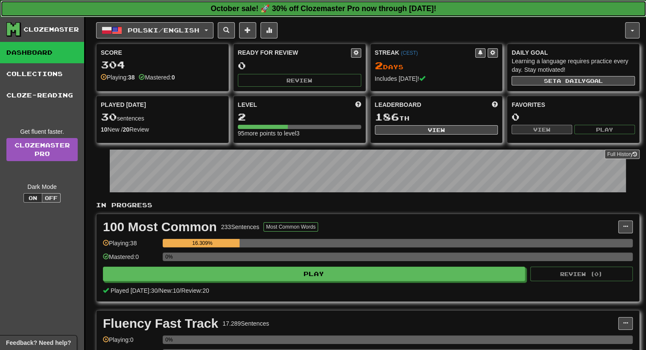
click at [429, 9] on strong "October sale! 🚀 30% off Clozemaster Pro now through [DATE]!" at bounding box center [322, 8] width 225 height 9
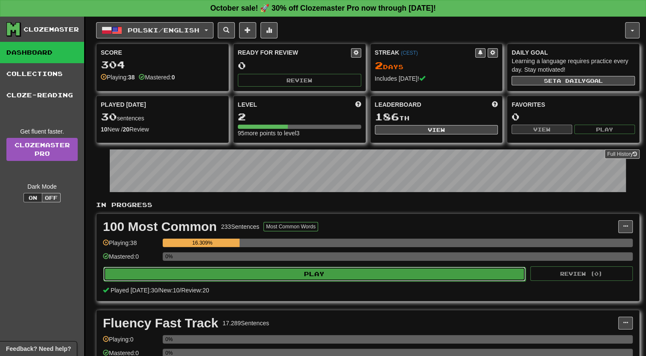
click at [348, 271] on button "Play" at bounding box center [314, 274] width 422 height 15
select select "**"
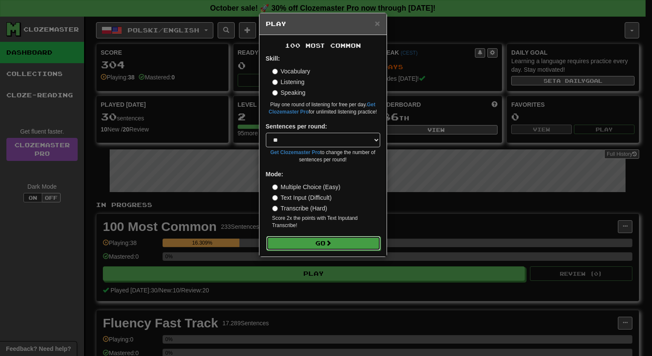
click at [338, 241] on button "Go" at bounding box center [323, 243] width 114 height 15
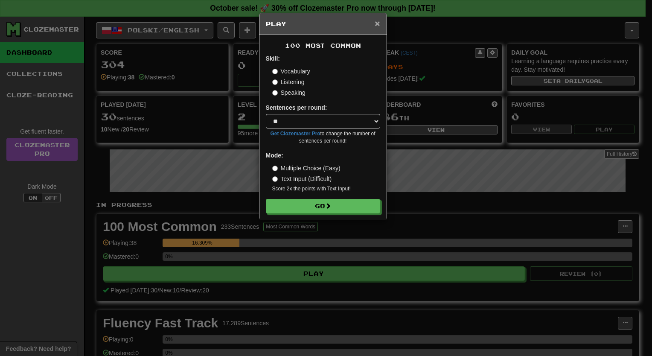
click at [376, 26] on span "×" at bounding box center [377, 23] width 5 height 10
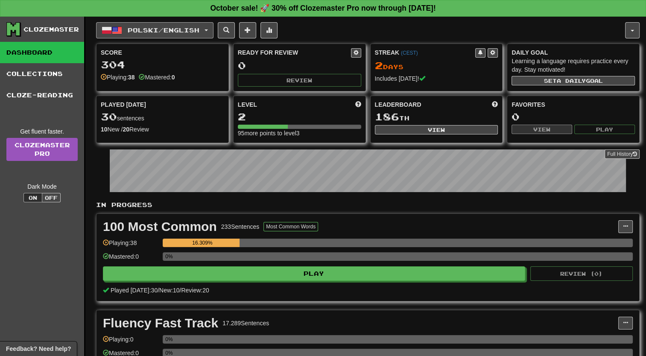
click at [195, 35] on button "Polski / English" at bounding box center [154, 30] width 117 height 16
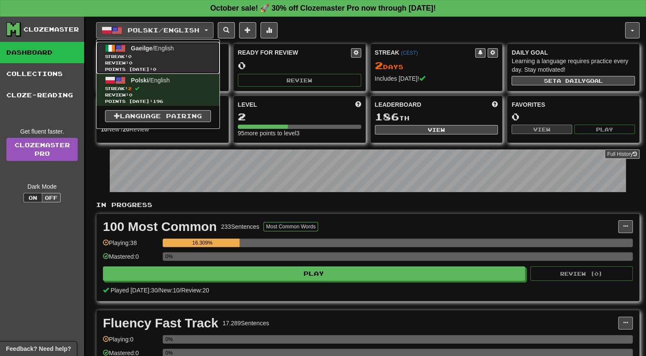
click at [193, 58] on span "Streak: 0" at bounding box center [158, 56] width 106 height 6
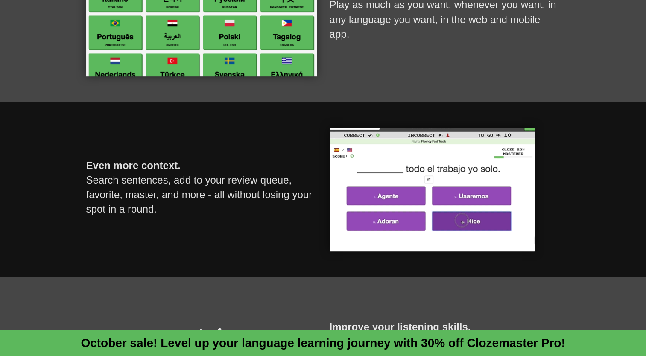
scroll to position [469, 0]
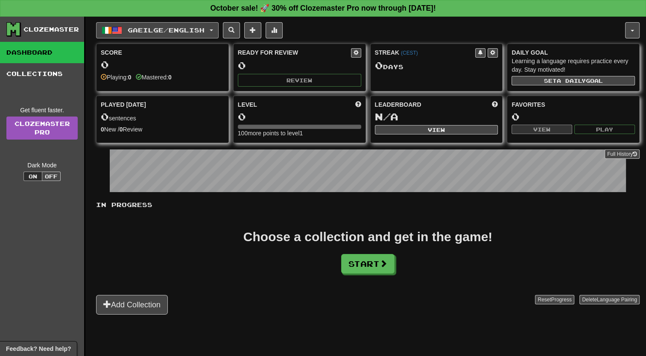
click at [185, 30] on span "Gaeilge / English" at bounding box center [166, 29] width 77 height 7
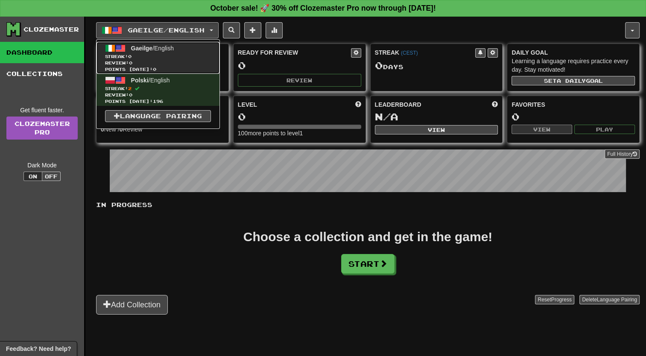
click at [176, 57] on span "Streak: 0" at bounding box center [158, 56] width 106 height 6
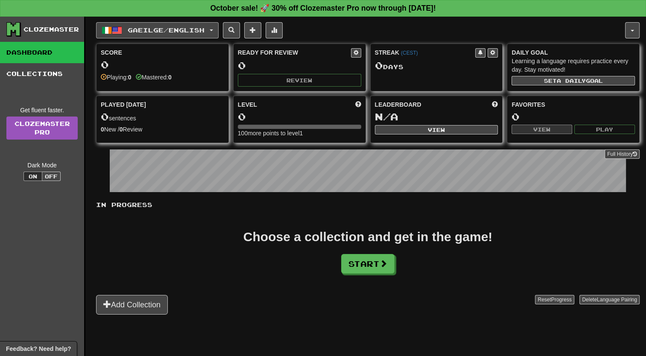
click at [204, 30] on span "Gaeilge / English" at bounding box center [166, 29] width 77 height 7
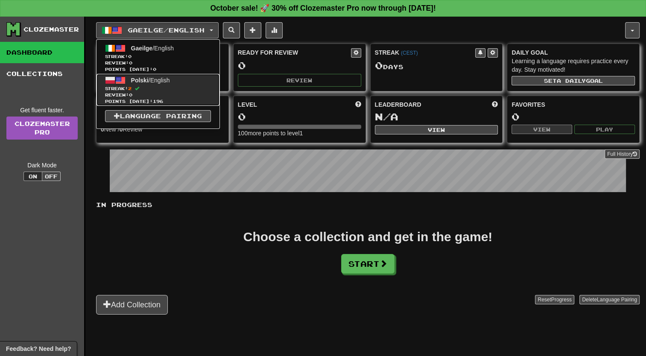
click at [193, 89] on span "Streak: 2" at bounding box center [158, 88] width 106 height 6
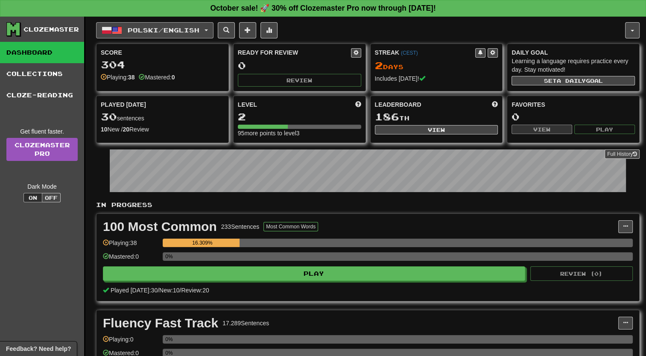
click at [203, 34] on button "Polski / English" at bounding box center [154, 30] width 117 height 16
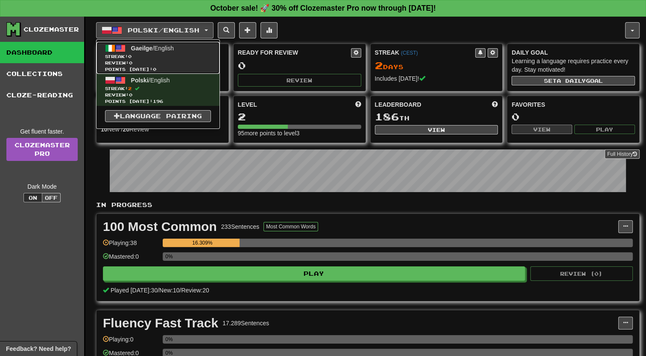
click at [199, 52] on link "Gaeilge / English Streak: 0 Review: 0 Points today: 0" at bounding box center [157, 58] width 123 height 32
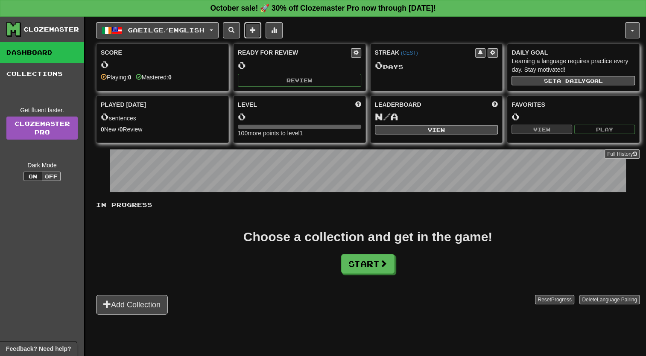
click at [256, 30] on span at bounding box center [253, 30] width 6 height 6
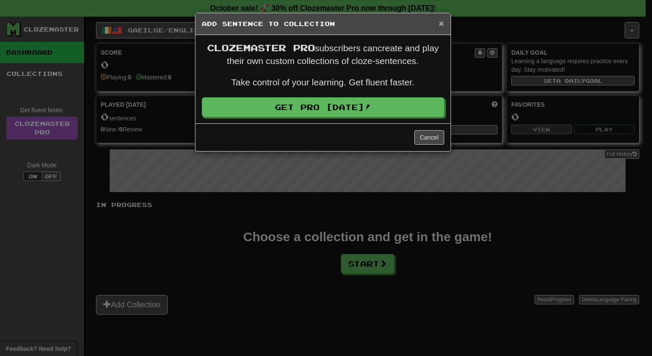
click at [441, 22] on span "×" at bounding box center [441, 23] width 5 height 10
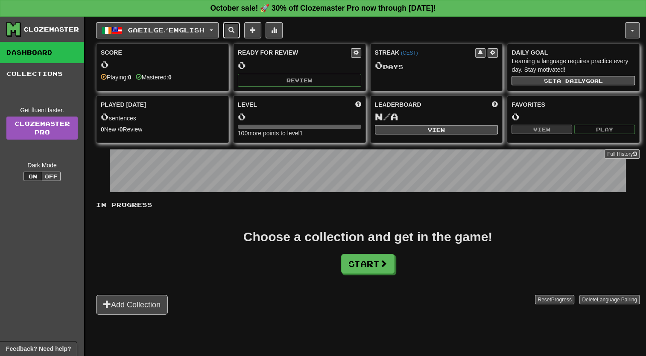
click at [234, 31] on span at bounding box center [231, 30] width 6 height 6
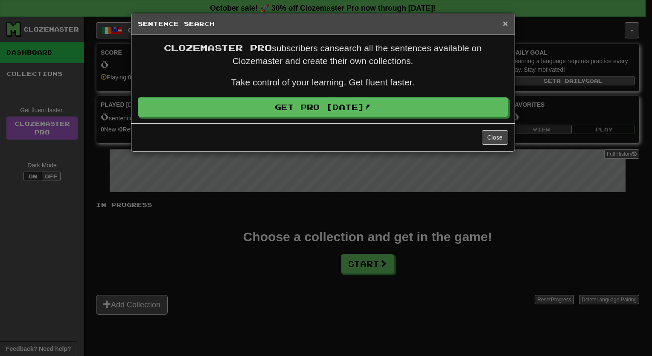
click at [504, 23] on span "×" at bounding box center [505, 23] width 5 height 10
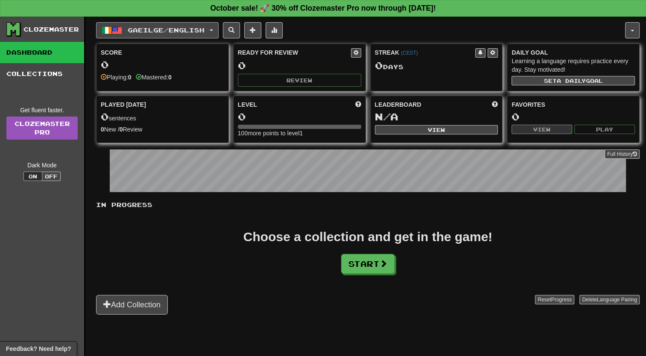
click at [177, 29] on span "Gaeilge / English" at bounding box center [166, 29] width 77 height 7
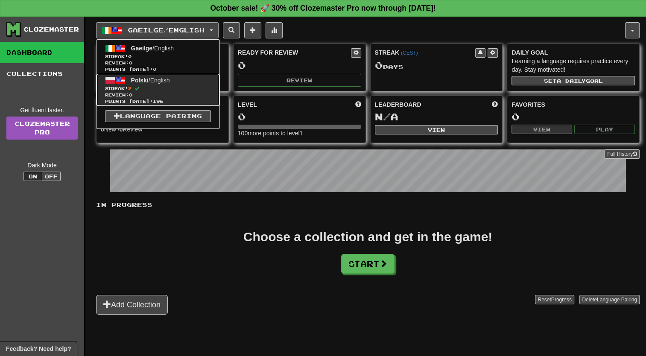
click at [174, 96] on span "Review: 0" at bounding box center [158, 95] width 106 height 6
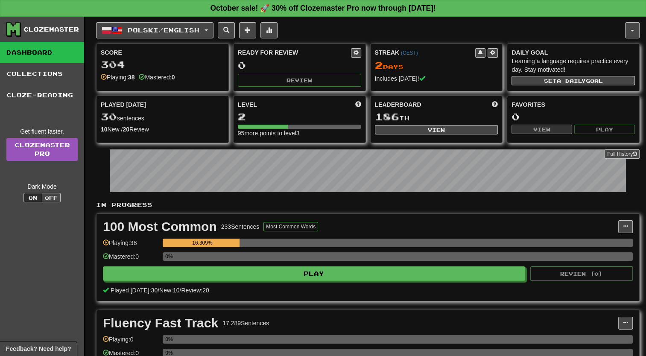
click at [59, 25] on div "Clozemaster" at bounding box center [50, 29] width 55 height 9
click at [59, 93] on link "Cloze-Reading" at bounding box center [42, 95] width 84 height 21
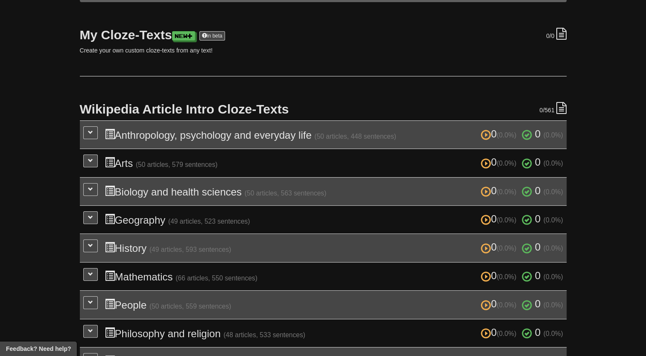
scroll to position [103, 0]
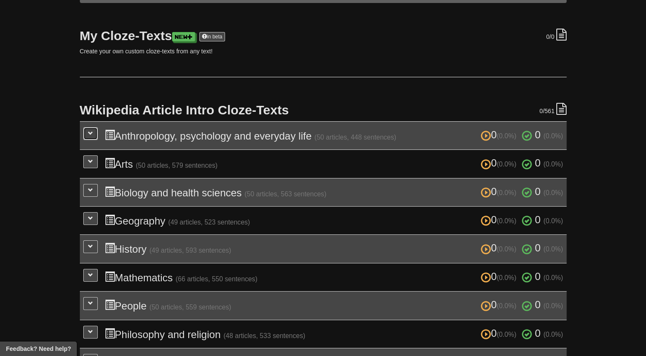
click at [94, 129] on button at bounding box center [90, 133] width 15 height 13
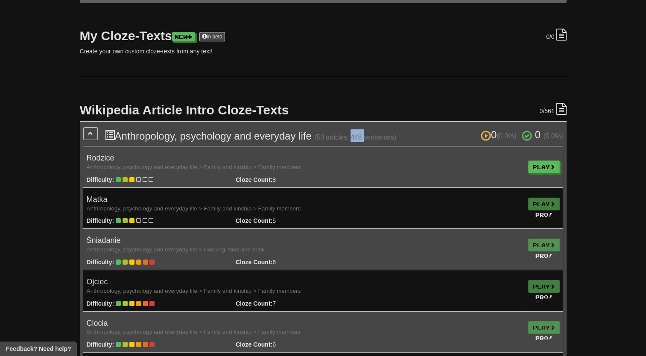
drag, startPoint x: 352, startPoint y: 137, endPoint x: 367, endPoint y: 134, distance: 14.7
click at [367, 134] on small "(50 articles, 448 sentences)" at bounding box center [355, 137] width 82 height 7
drag, startPoint x: 367, startPoint y: 134, endPoint x: 352, endPoint y: 90, distance: 47.2
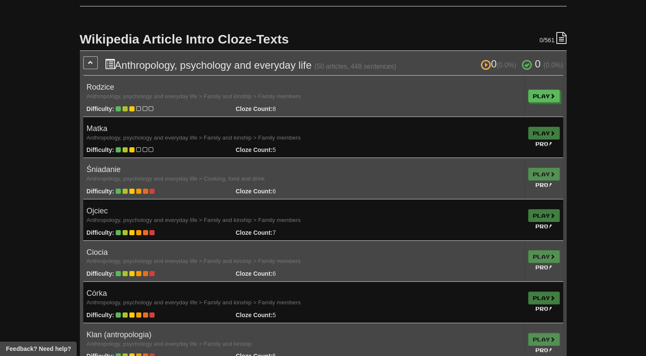
scroll to position [174, 0]
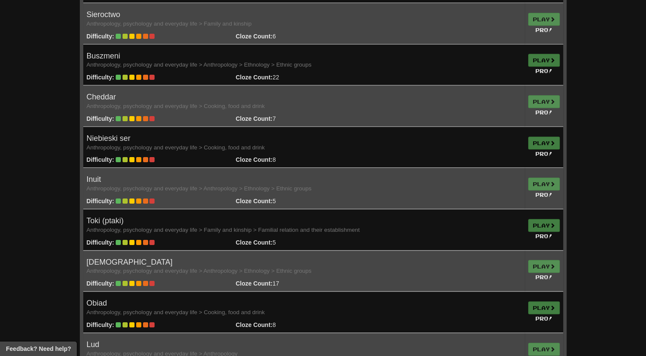
click at [420, 65] on h4 "Buszmeni Anthropology, psychology and everyday life > Anthropology > Ethnology …" at bounding box center [304, 60] width 434 height 17
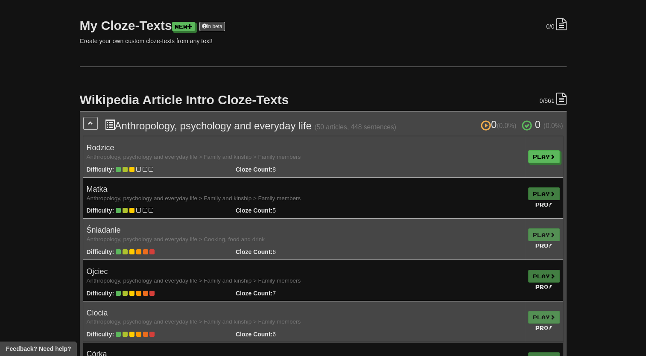
scroll to position [0, 0]
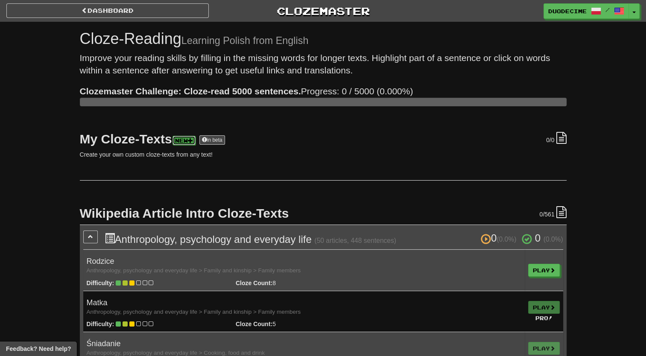
click at [179, 140] on link "New" at bounding box center [183, 140] width 23 height 9
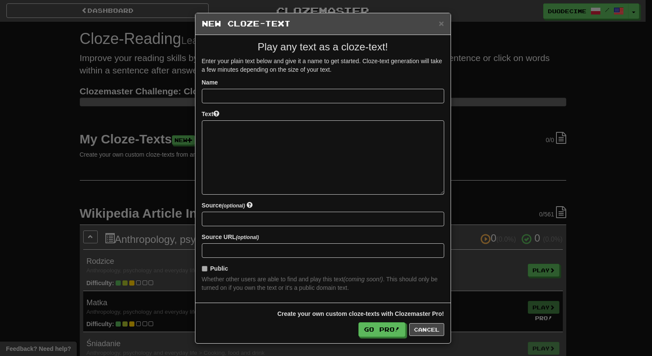
click at [466, 141] on div "× New Cloze-Text Play any text as a cloze-text! Enter your plain text below and…" at bounding box center [326, 178] width 652 height 356
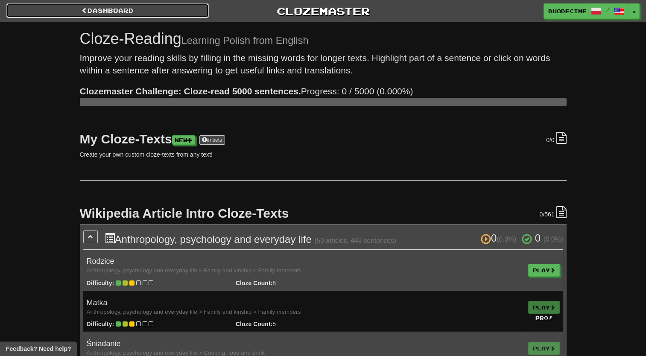
click at [130, 15] on link "Dashboard" at bounding box center [107, 10] width 202 height 15
